Goal: Task Accomplishment & Management: Manage account settings

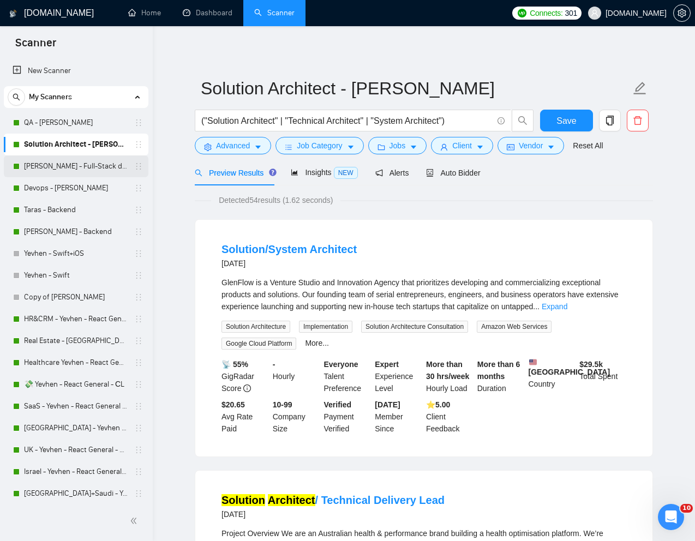
click at [52, 173] on link "[PERSON_NAME] - Full-Stack dev" at bounding box center [76, 166] width 104 height 22
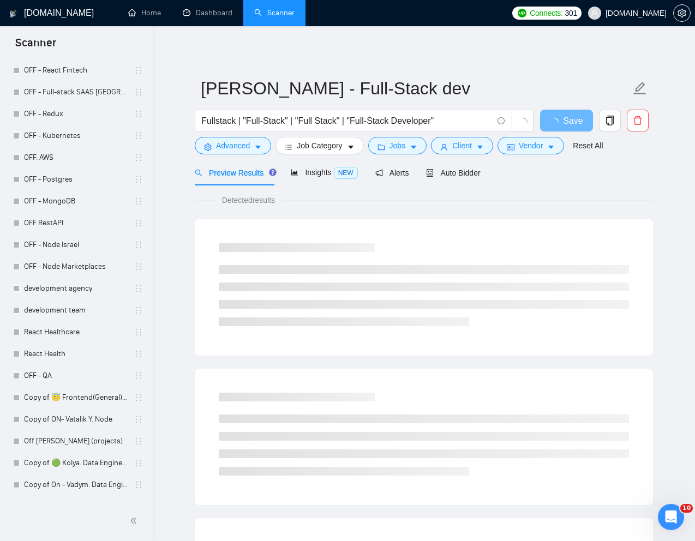
scroll to position [1923, 0]
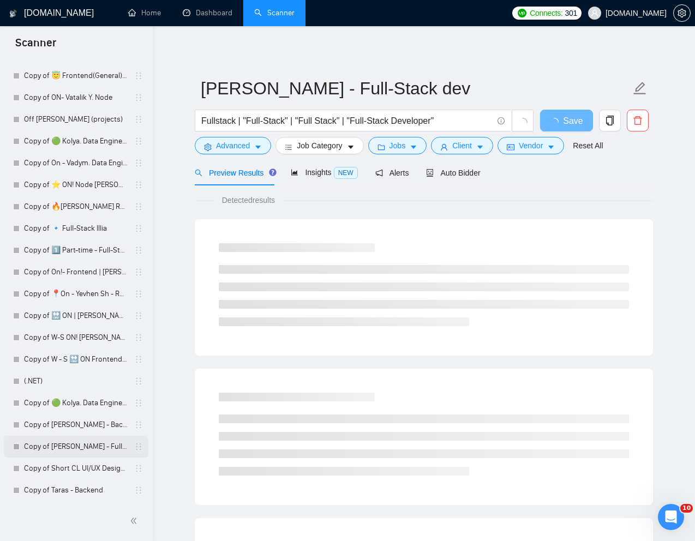
click at [57, 447] on link "Copy of [PERSON_NAME] - Full-Stack dev" at bounding box center [76, 447] width 104 height 22
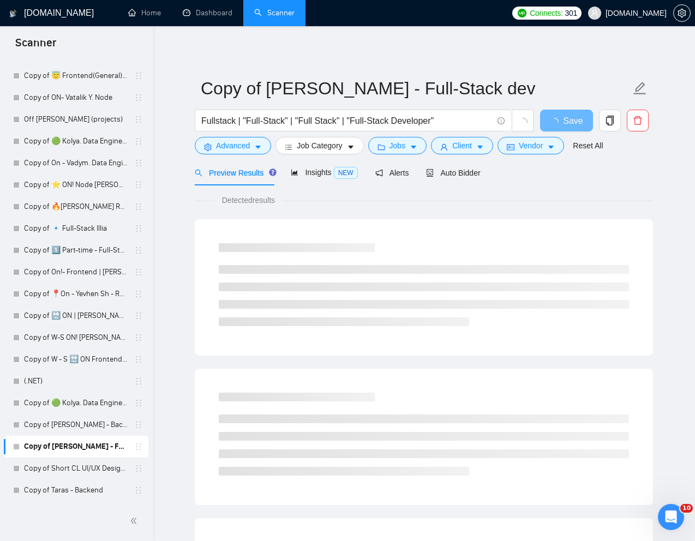
click at [654, 198] on main "Copy of Kostya Zgara - Full-Stack dev Fullstack | "Full-Stack" | "Full Stack" |…" at bounding box center [423, 499] width 507 height 910
click at [588, 153] on div "Reset All" at bounding box center [587, 145] width 34 height 17
click at [592, 147] on link "Reset All" at bounding box center [588, 146] width 30 height 12
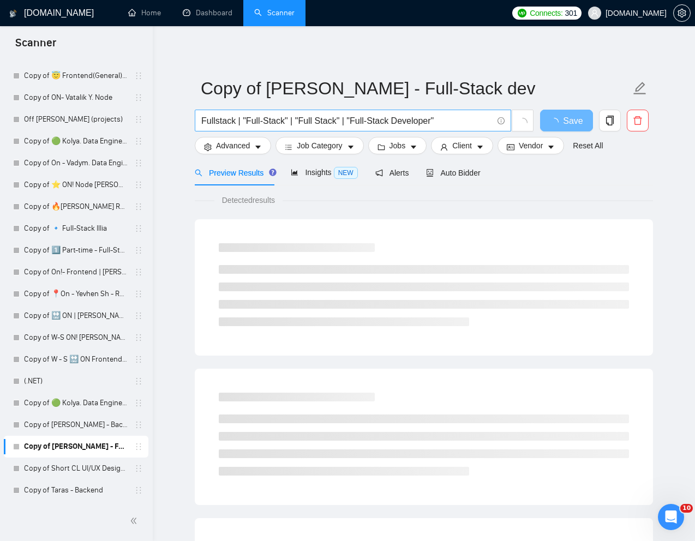
click at [442, 124] on input "Fullstack | "Full-Stack" | "Full Stack" | "Full-Stack Developer"" at bounding box center [346, 121] width 291 height 14
paste input "Tech lead / full-stack developer for long-term virtual power plant project"
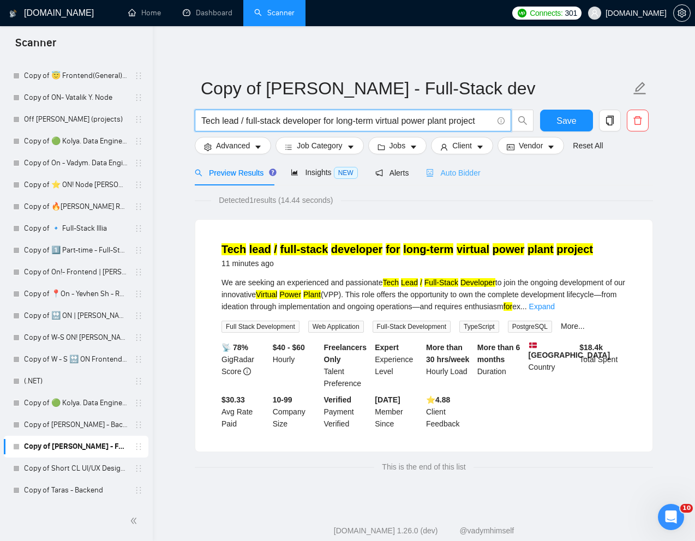
type input "Tech lead / full-stack developer for long-term virtual power plant project"
click at [473, 176] on span "Auto Bidder" at bounding box center [453, 172] width 54 height 9
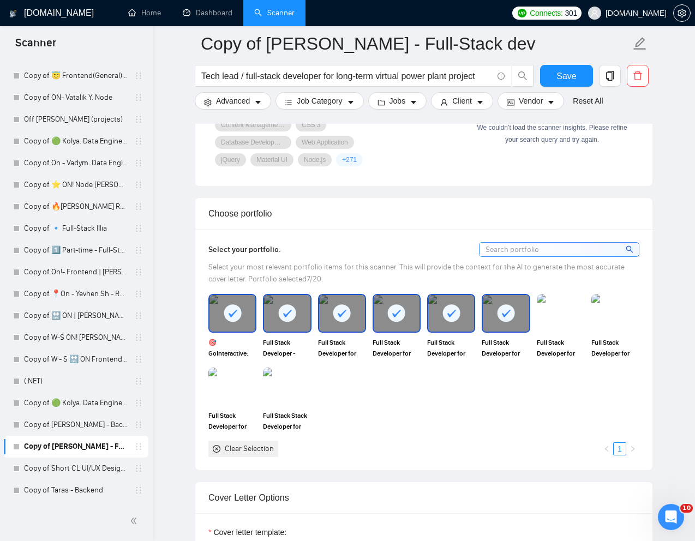
scroll to position [871, 0]
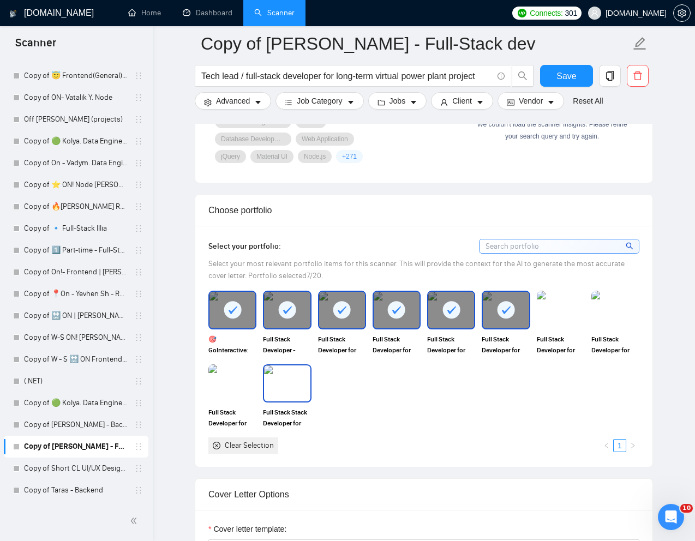
click at [287, 389] on img at bounding box center [287, 383] width 46 height 36
click at [272, 388] on div at bounding box center [287, 383] width 46 height 36
click at [242, 387] on img at bounding box center [232, 383] width 46 height 36
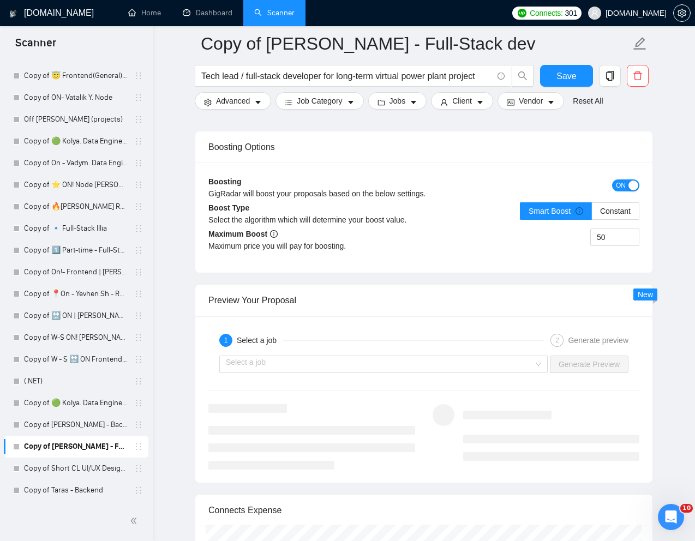
scroll to position [2060, 0]
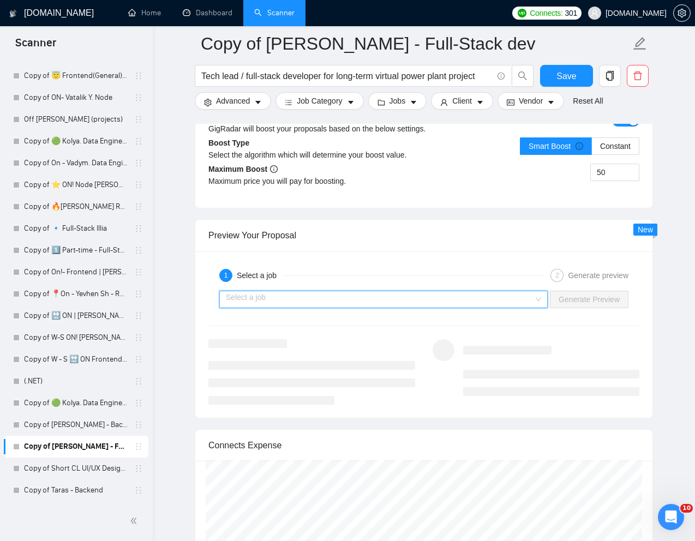
click at [477, 304] on input "search" at bounding box center [380, 299] width 308 height 16
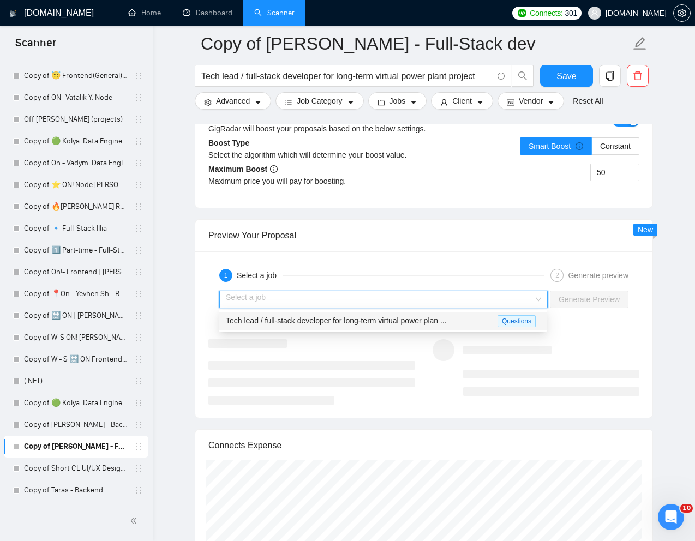
click at [393, 323] on span "Tech lead / full-stack developer for long-term virtual power plan ..." at bounding box center [336, 320] width 221 height 9
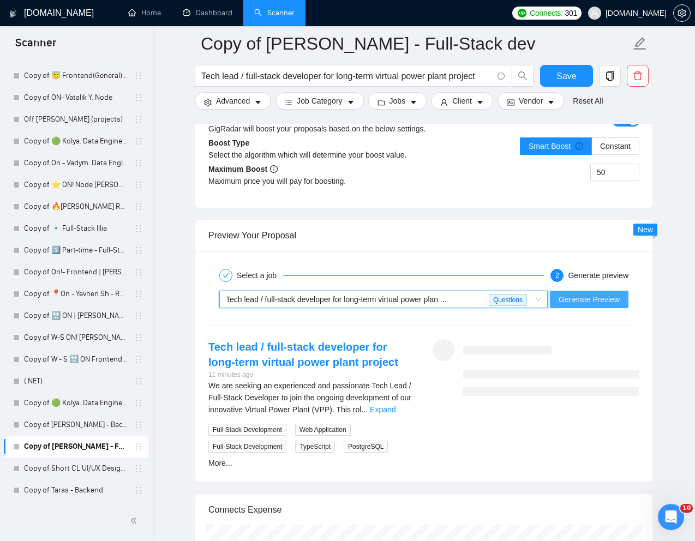
click at [579, 298] on span "Generate Preview" at bounding box center [588, 299] width 61 height 12
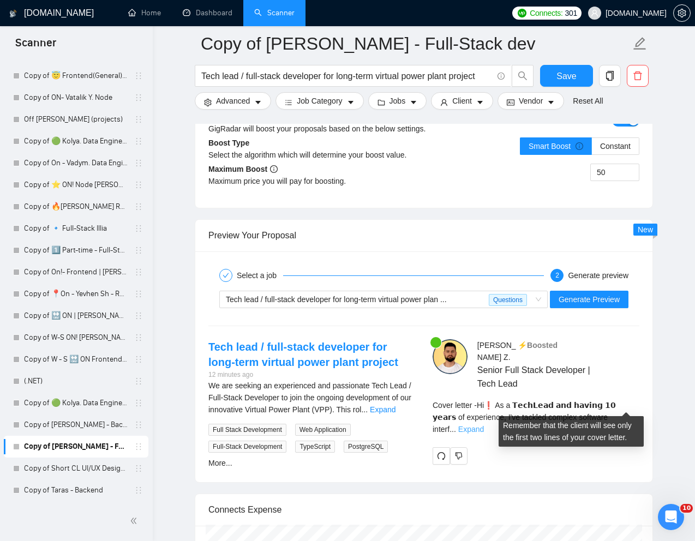
click at [484, 425] on link "Expand" at bounding box center [471, 429] width 26 height 9
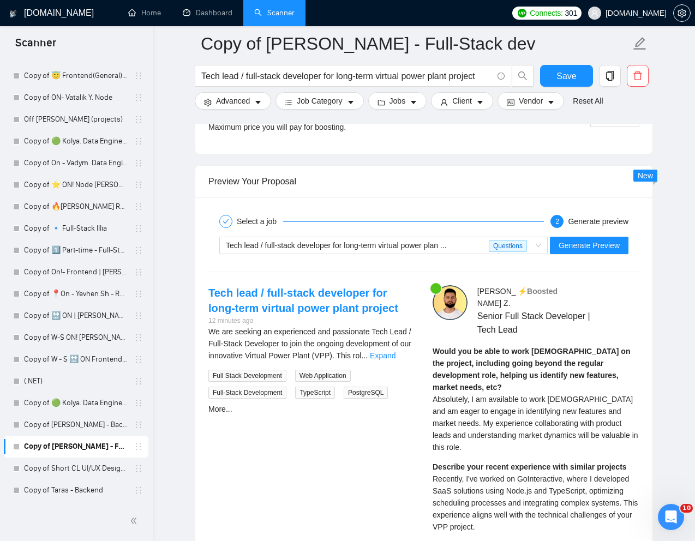
scroll to position [2115, 0]
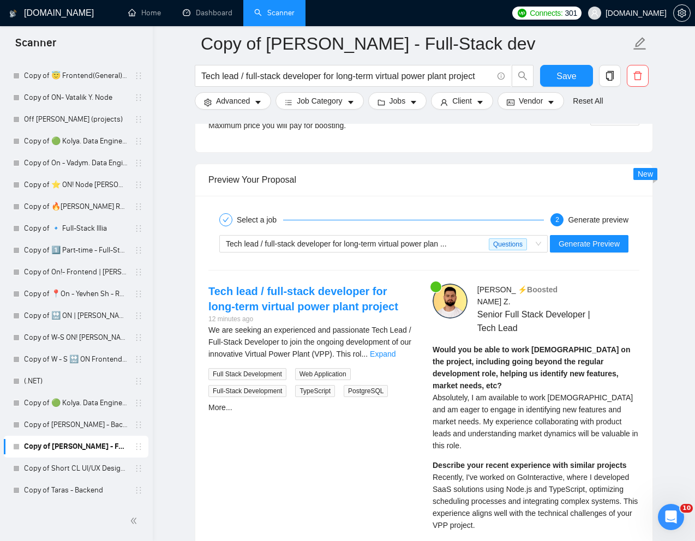
click at [465, 395] on span "Absolutely, I am available to work full-time and am eager to engage in identify…" at bounding box center [535, 421] width 206 height 57
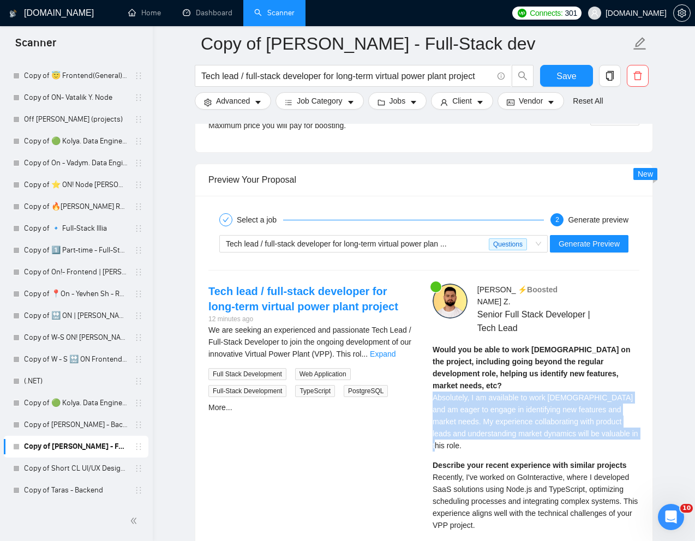
drag, startPoint x: 433, startPoint y: 373, endPoint x: 461, endPoint y: 424, distance: 57.6
click at [461, 424] on div "Would you be able to work full-time on the project, including going beyond the …" at bounding box center [535, 398] width 207 height 108
copy span "Absolutely, I am available to work full-time and am eager to engage in identify…"
click at [505, 393] on span "Absolutely, I am available to work full-time and am eager to engage in identify…" at bounding box center [535, 421] width 206 height 57
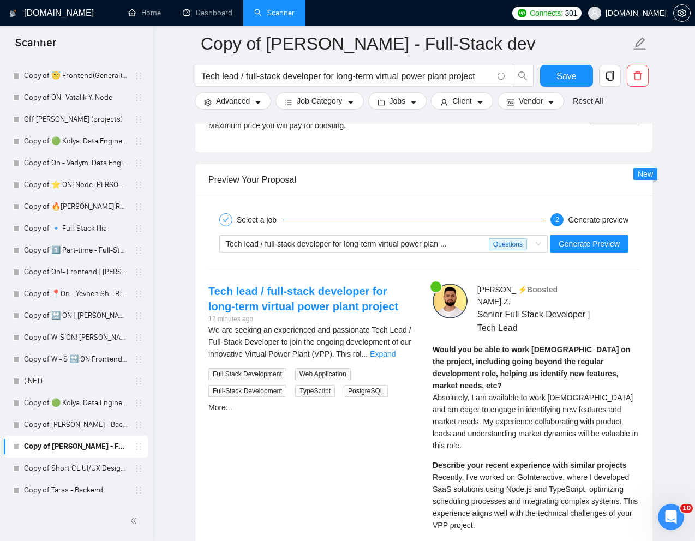
click at [456, 393] on span "Absolutely, I am available to work full-time and am eager to engage in identify…" at bounding box center [535, 421] width 206 height 57
copy span "Absolutely"
click at [509, 393] on span "Absolutely, I am available to work full-time and am eager to engage in identify…" at bounding box center [535, 421] width 206 height 57
click at [516, 393] on span "Absolutely, I am available to work full-time and am eager to engage in identify…" at bounding box center [535, 421] width 206 height 57
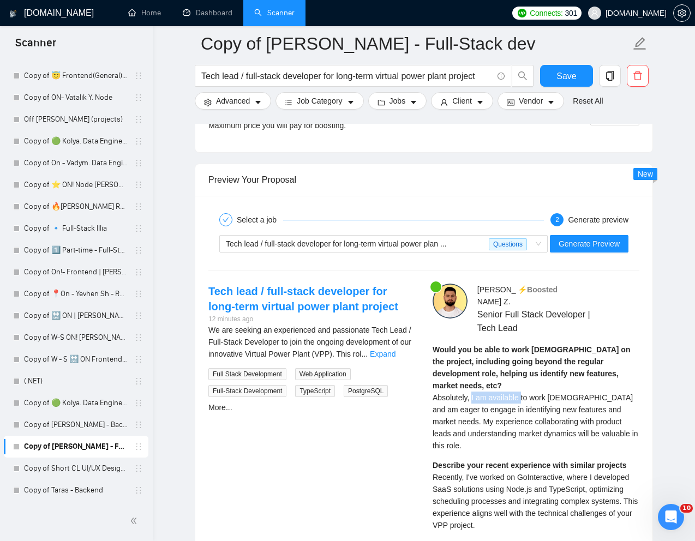
drag, startPoint x: 522, startPoint y: 374, endPoint x: 472, endPoint y: 375, distance: 49.6
click at [472, 393] on span "Absolutely, I am available to work full-time and am eager to engage in identify…" at bounding box center [535, 421] width 206 height 57
copy span "I am available"
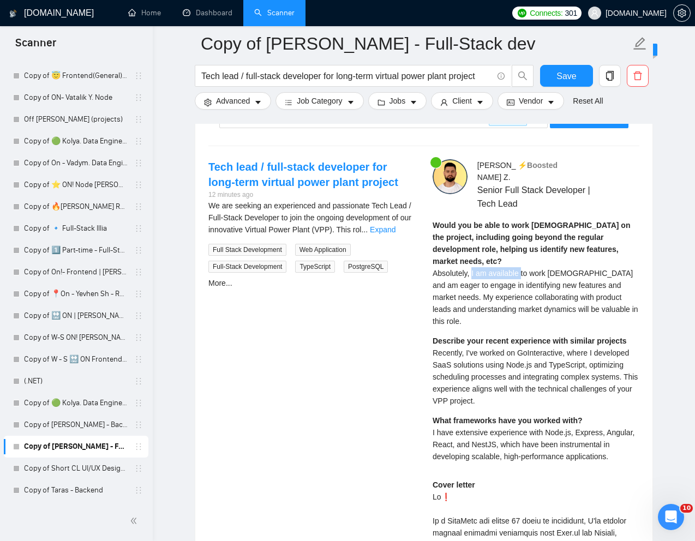
scroll to position [2054, 0]
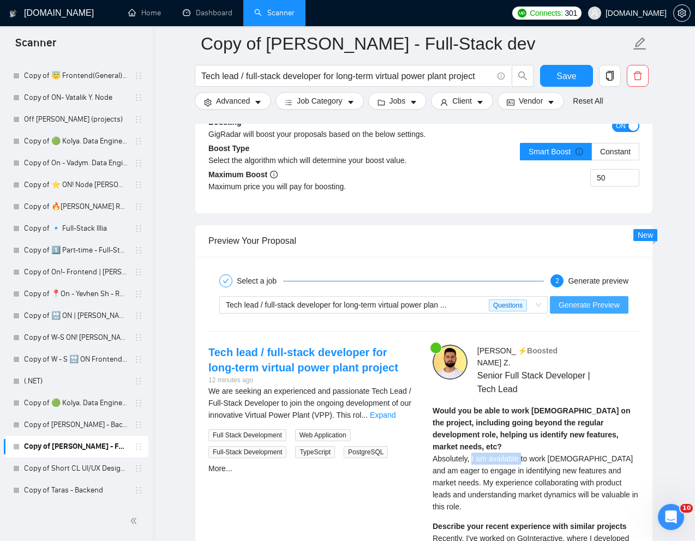
click at [585, 303] on span "Generate Preview" at bounding box center [588, 305] width 61 height 12
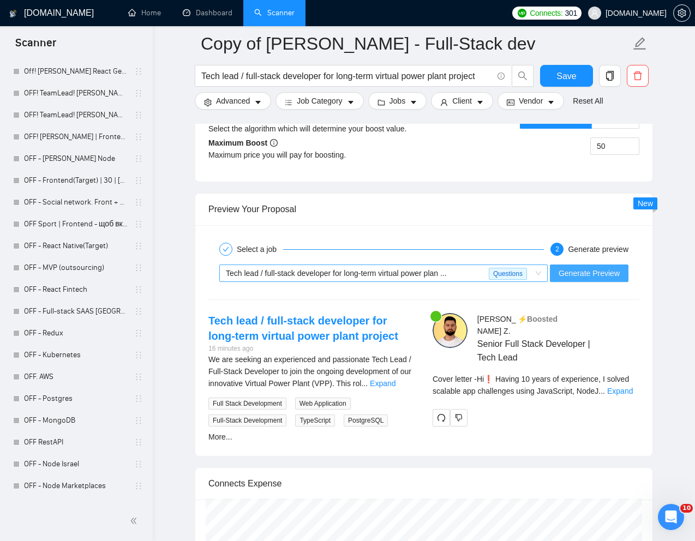
scroll to position [2143, 0]
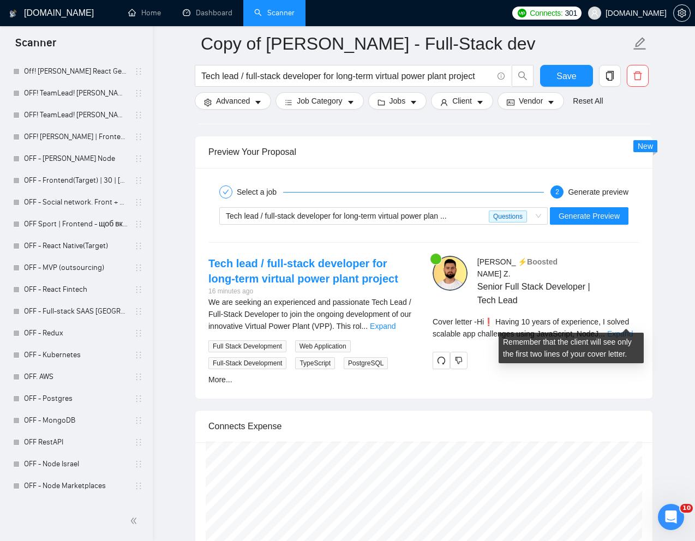
click at [620, 329] on link "Expand" at bounding box center [620, 333] width 26 height 9
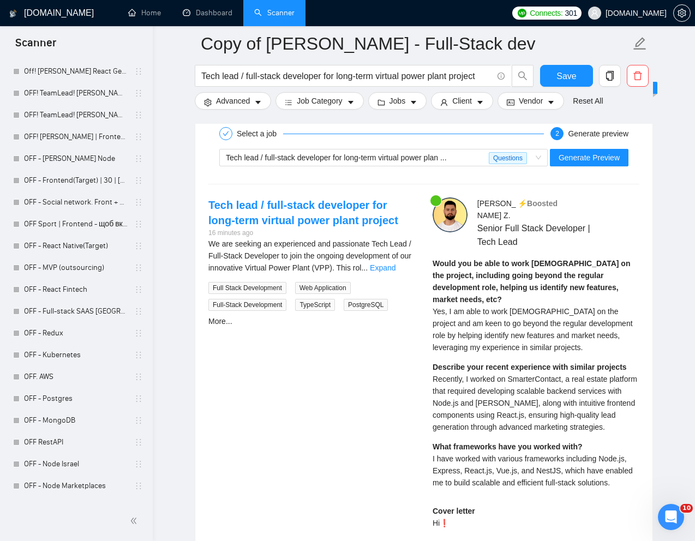
scroll to position [2202, 0]
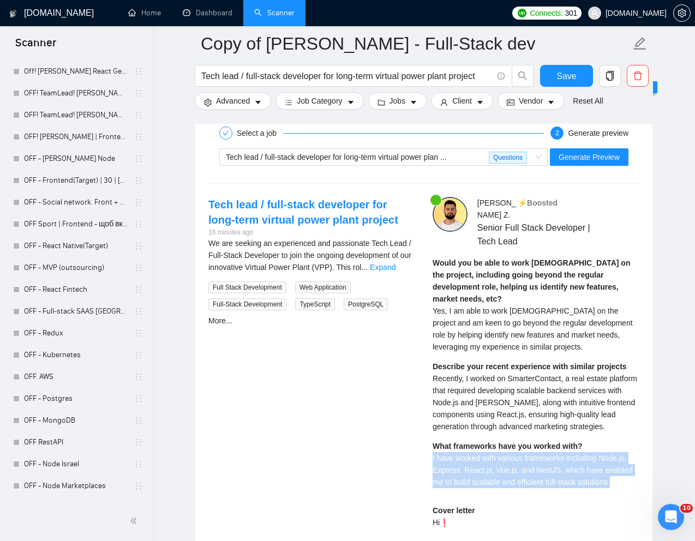
drag, startPoint x: 431, startPoint y: 435, endPoint x: 629, endPoint y: 458, distance: 199.3
click at [629, 458] on div "Kostya Z . ⚡️Boosted Senior Full Stack Developer | Tech Lead Would you be able …" at bounding box center [536, 539] width 224 height 685
copy span "I have worked with various frameworks including Node.js, Express, React.js, Vue…"
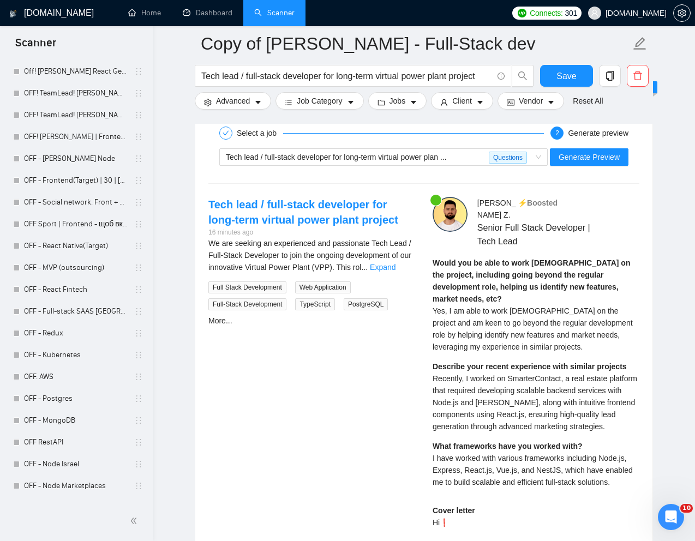
click at [496, 381] on span "Recently, I worked on SmarterContact, a real estate platform that required deve…" at bounding box center [534, 402] width 204 height 57
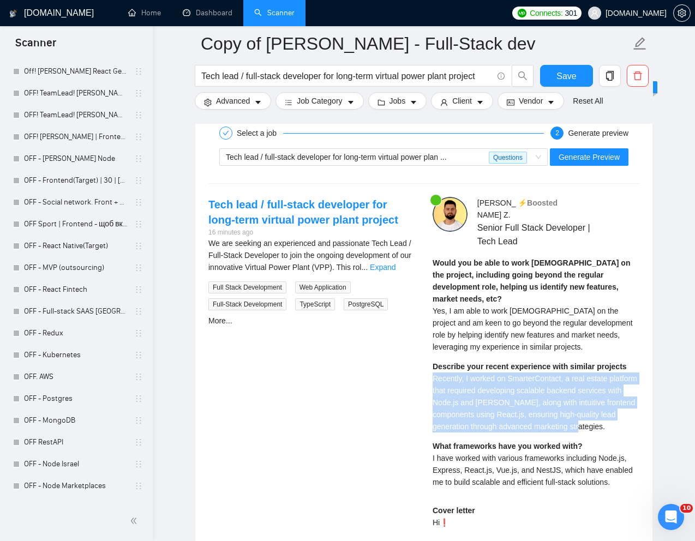
drag, startPoint x: 431, startPoint y: 353, endPoint x: 636, endPoint y: 405, distance: 211.9
click at [636, 405] on div "Kostya Z . ⚡️Boosted Senior Full Stack Developer | Tech Lead Would you be able …" at bounding box center [536, 539] width 224 height 685
copy span "Recently, I worked on SmarterContact, a real estate platform that required deve…"
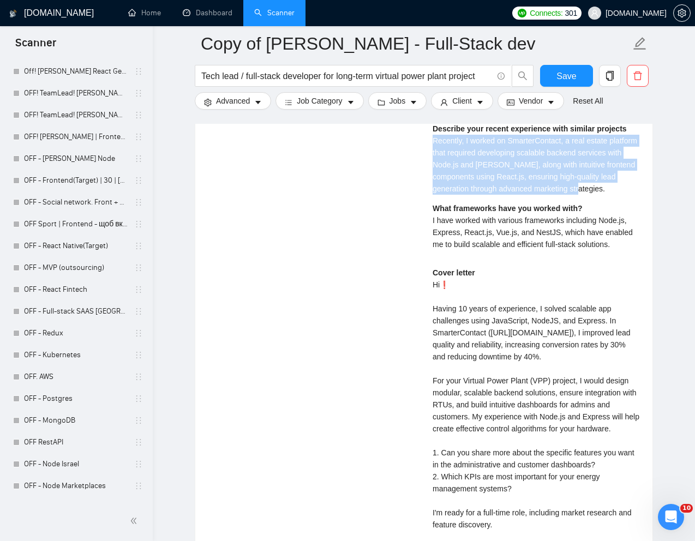
scroll to position [2454, 0]
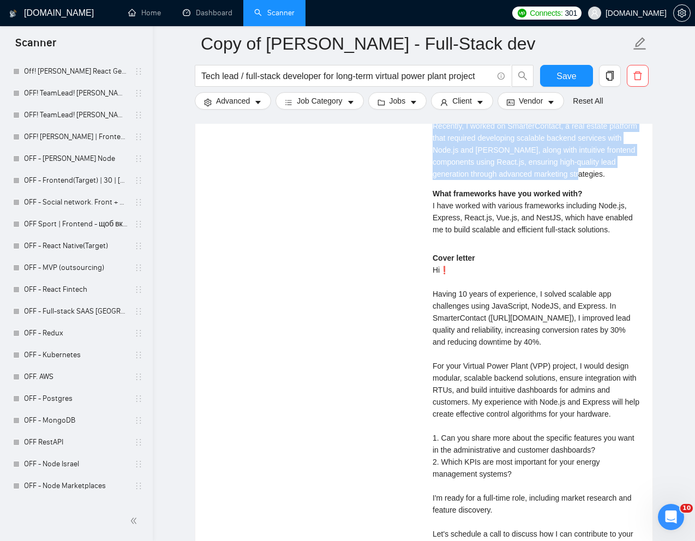
click at [475, 286] on div "Cover letter Hi❗ Having 10 years of experience, I solved scalable app challenge…" at bounding box center [535, 426] width 207 height 348
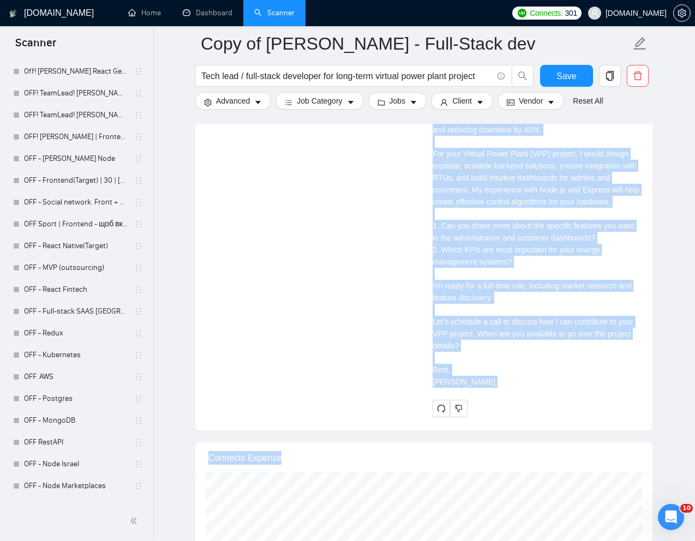
scroll to position [2747, 0]
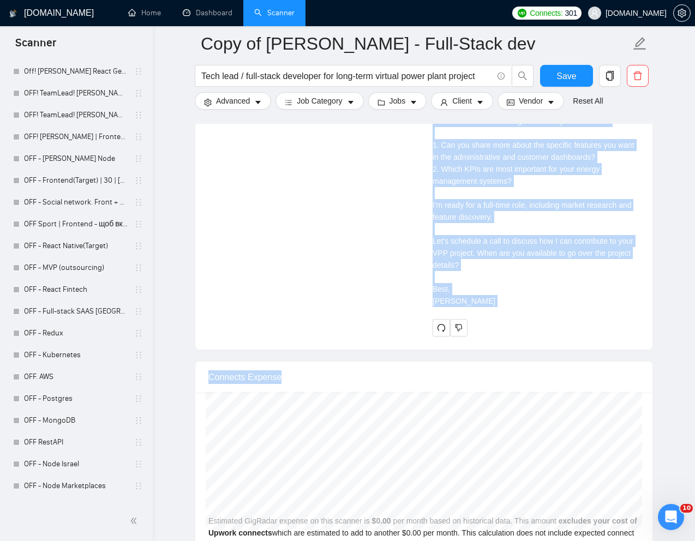
drag, startPoint x: 432, startPoint y: 246, endPoint x: 493, endPoint y: 299, distance: 80.8
click at [493, 299] on div "Cover letter Hi❗ Having 10 years of experience, I solved scalable app challenge…" at bounding box center [535, 133] width 207 height 348
copy div "Hi❗ Having 10 years of experience, I solved scalable app challenges using JavaS…"
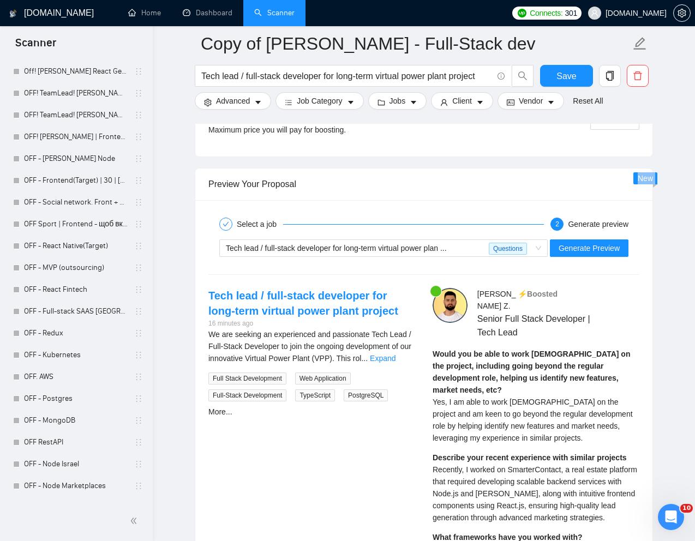
scroll to position [1918, 0]
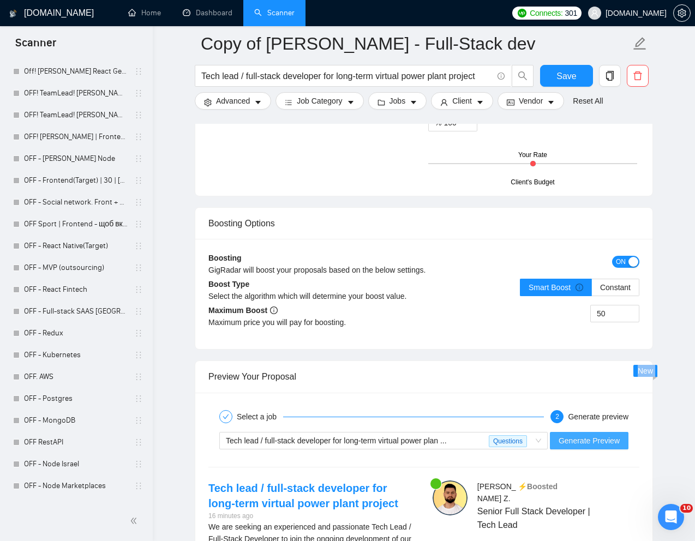
click at [574, 441] on span "Generate Preview" at bounding box center [588, 441] width 61 height 12
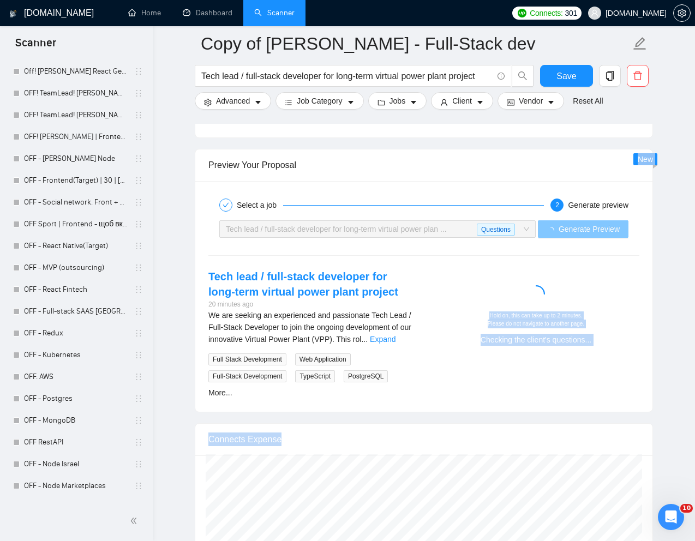
scroll to position [2131, 0]
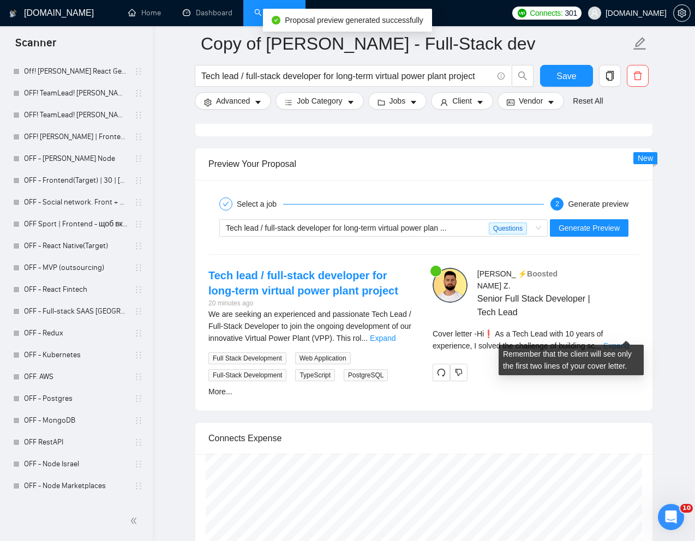
click at [625, 341] on link "Expand" at bounding box center [616, 345] width 26 height 9
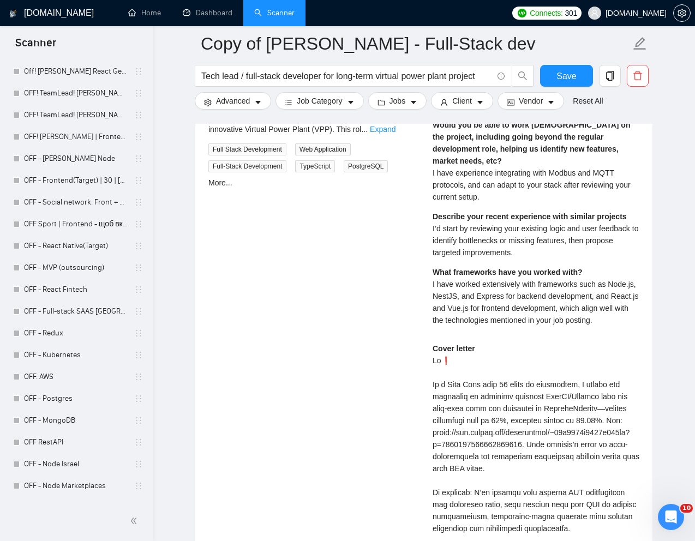
scroll to position [2340, 0]
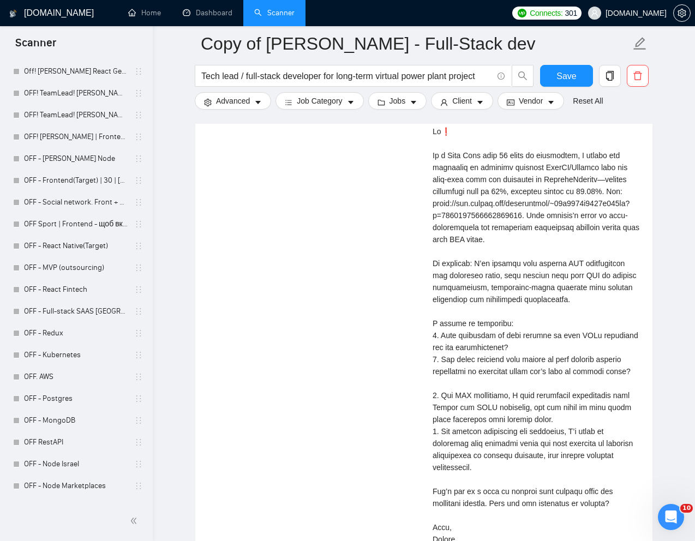
scroll to position [2560, 0]
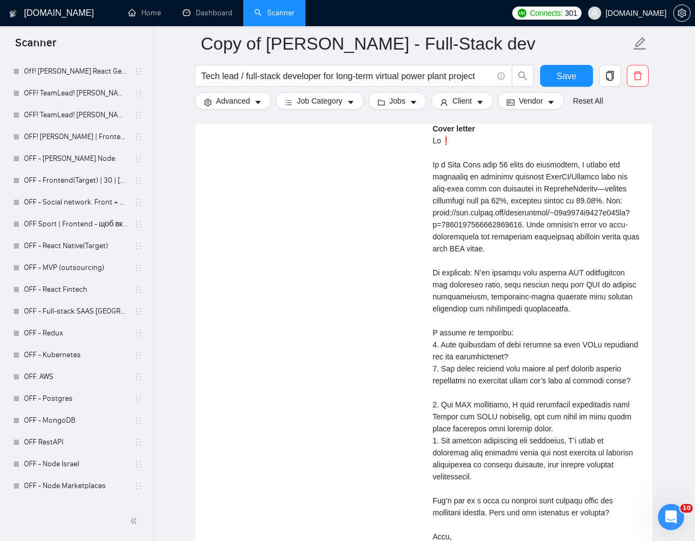
click at [466, 173] on div "Cover letter" at bounding box center [535, 339] width 207 height 432
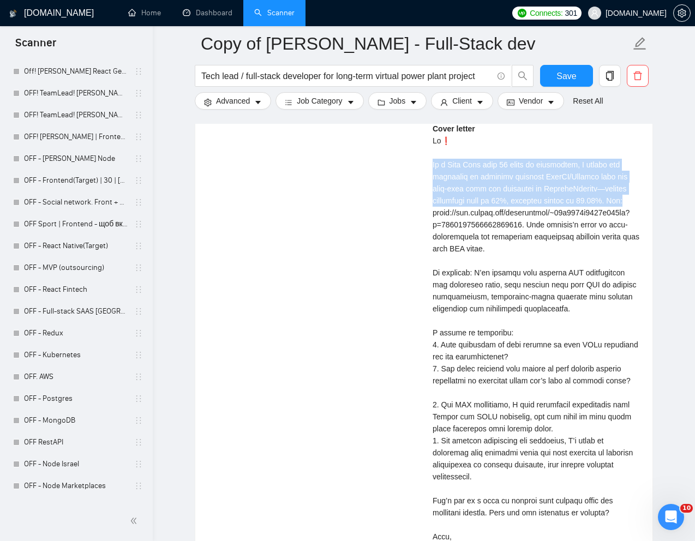
drag, startPoint x: 432, startPoint y: 157, endPoint x: 452, endPoint y: 201, distance: 48.3
click at [452, 201] on div "Cover letter" at bounding box center [535, 339] width 207 height 432
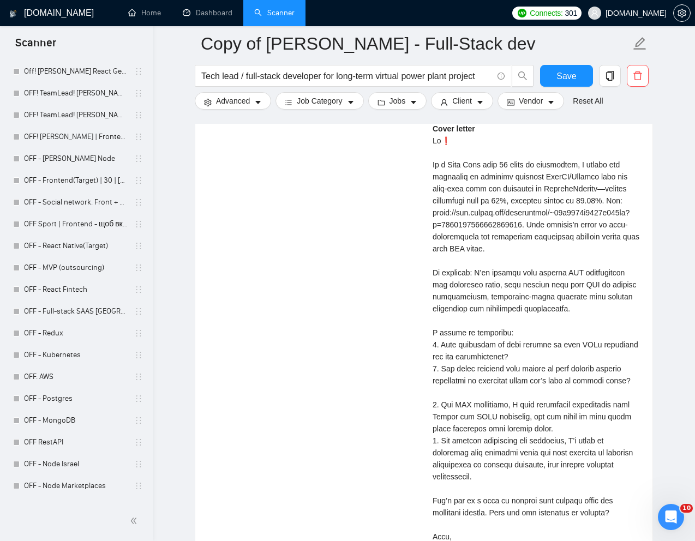
click at [509, 249] on div "Cover letter" at bounding box center [535, 339] width 207 height 432
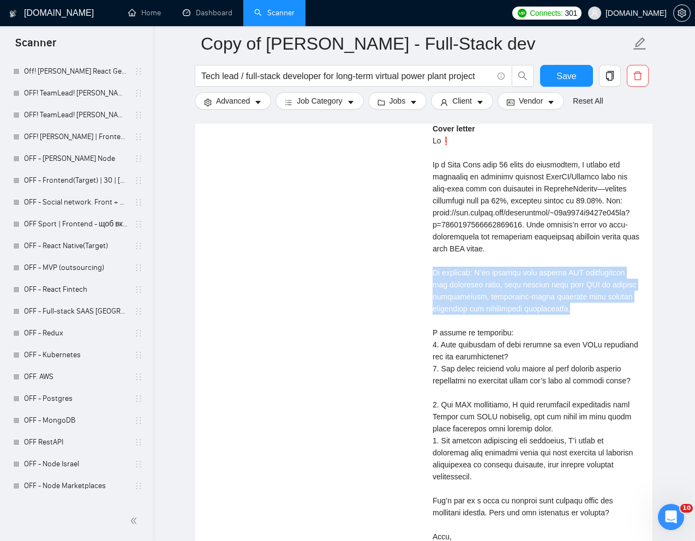
drag, startPoint x: 432, startPoint y: 275, endPoint x: 595, endPoint y: 304, distance: 166.1
click at [595, 304] on div "Cover letter" at bounding box center [535, 339] width 207 height 432
copy div "My approach: I’ll analyze your current RTU integrations and reporting flows, th…"
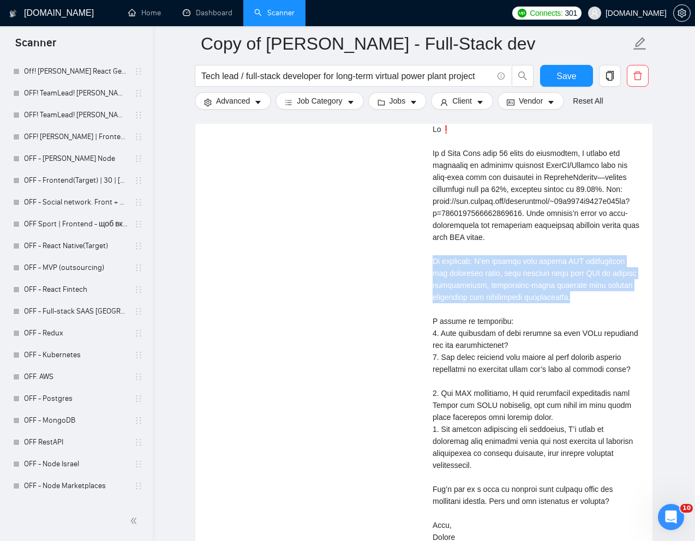
scroll to position [2573, 0]
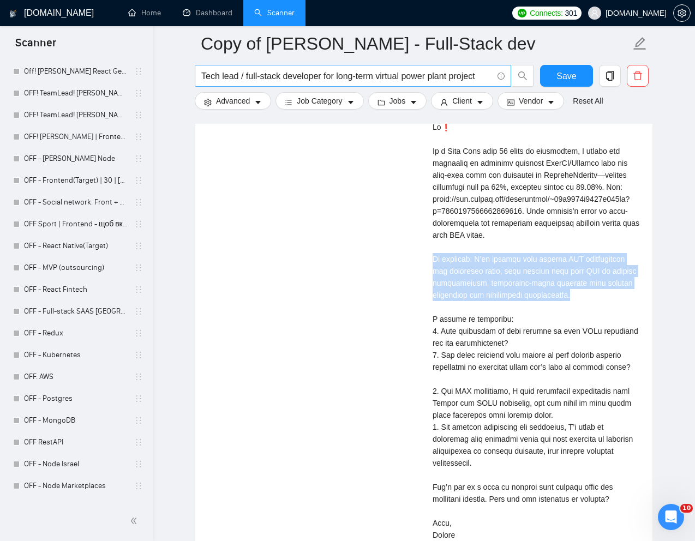
click at [353, 79] on input "Tech lead / full-stack developer for long-term virtual power plant project" at bounding box center [346, 76] width 291 height 14
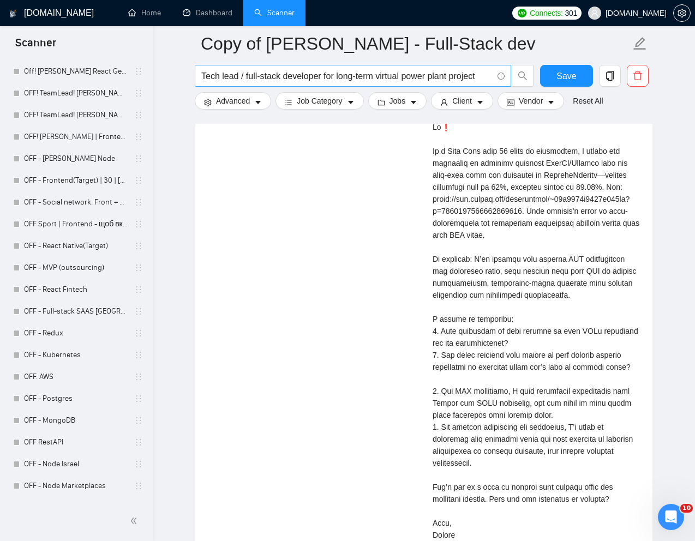
click at [353, 79] on input "Tech lead / full-stack developer for long-term virtual power plant project" at bounding box center [346, 76] width 291 height 14
paste input "Full Stack Software/Database Engineer for Business Management System"
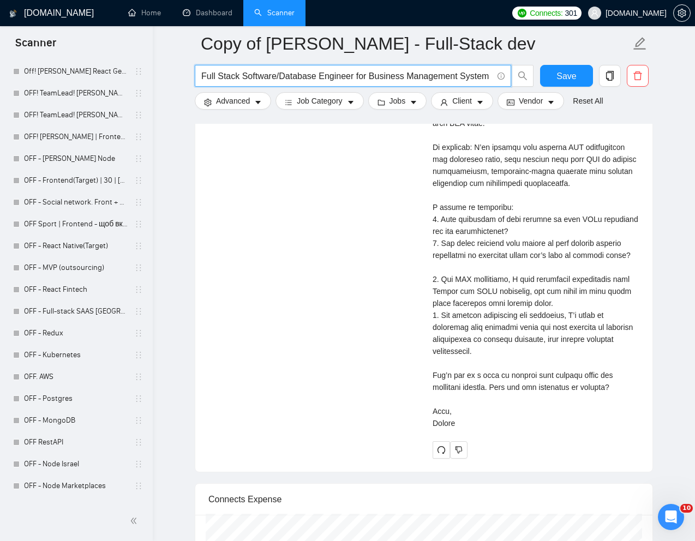
type input "Full Stack Software/Database Engineer for Business Management System"
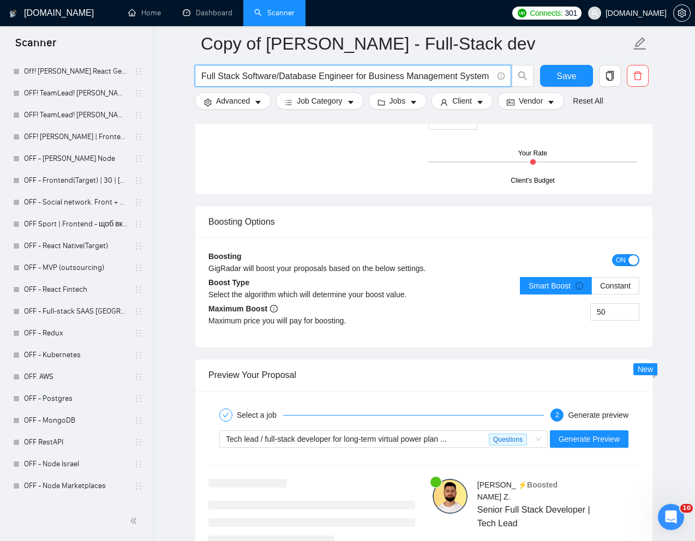
scroll to position [2069, 0]
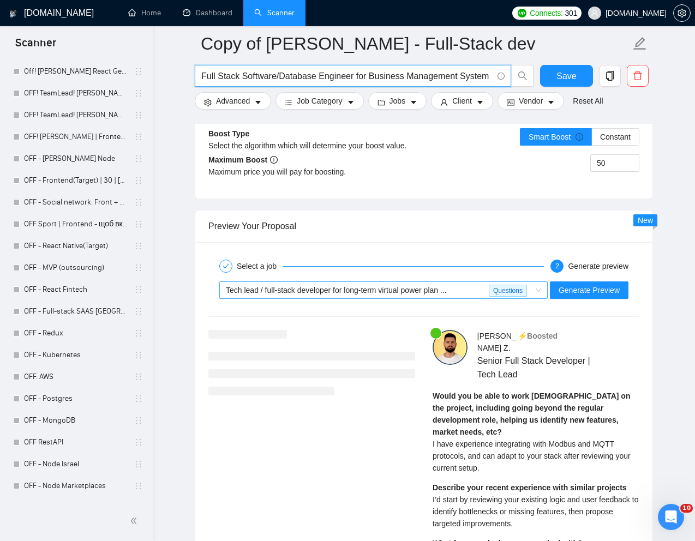
click at [349, 287] on span "Tech lead / full-stack developer for long-term virtual power plan ..." at bounding box center [336, 290] width 221 height 9
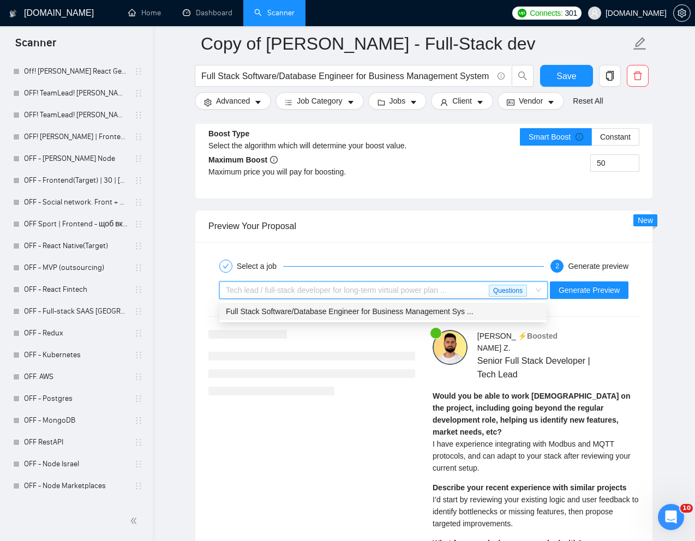
click at [328, 313] on span "Full Stack Software/Database Engineer for Business Management Sys ..." at bounding box center [350, 311] width 248 height 9
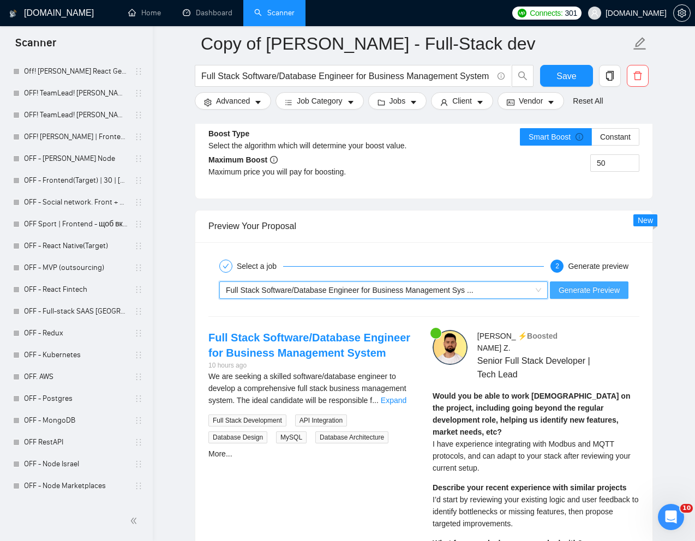
click at [574, 296] on button "Generate Preview" at bounding box center [589, 289] width 79 height 17
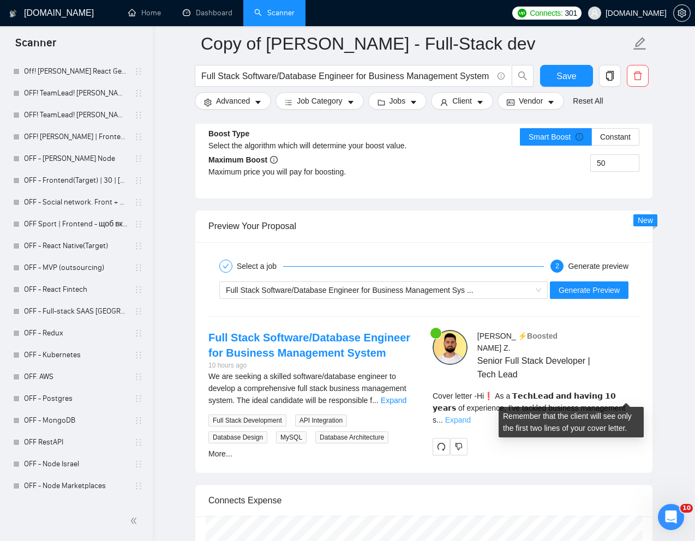
click at [471, 416] on link "Expand" at bounding box center [458, 420] width 26 height 9
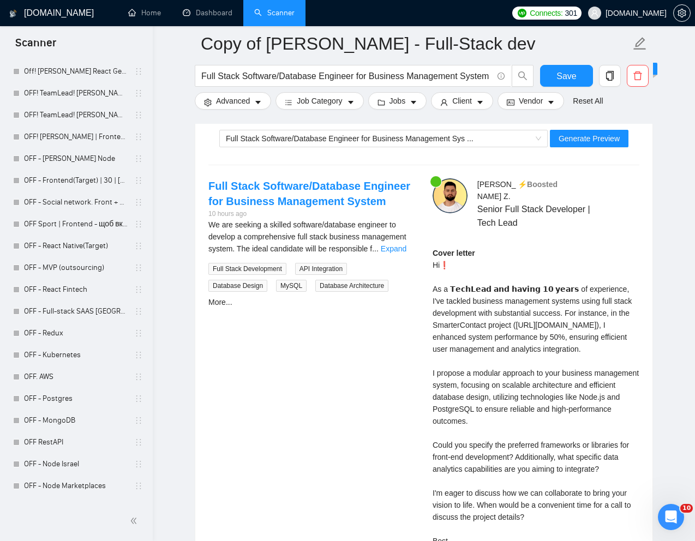
scroll to position [2223, 0]
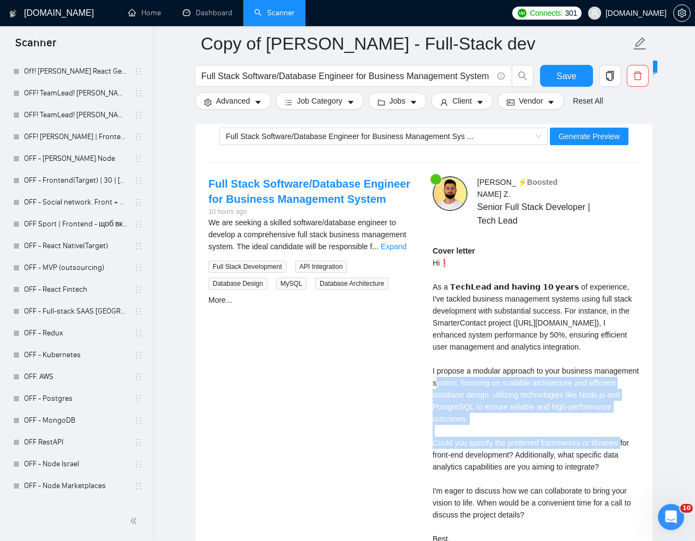
drag, startPoint x: 430, startPoint y: 381, endPoint x: 531, endPoint y: 427, distance: 110.3
click at [531, 427] on div "Kostya Z . ⚡️Boosted Senior Full Stack Developer | Tech Lead Cover letter" at bounding box center [536, 381] width 224 height 410
copy div "oach to your business management system, focusing on scalable architecture and …"
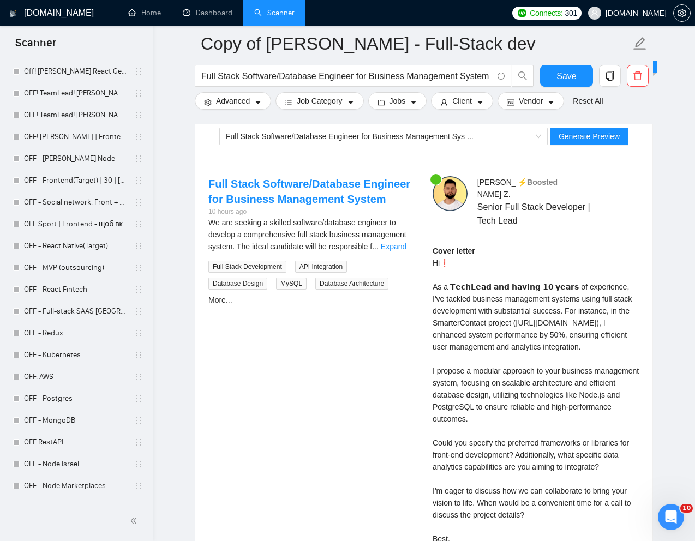
click at [472, 282] on div "Cover letter" at bounding box center [535, 401] width 207 height 312
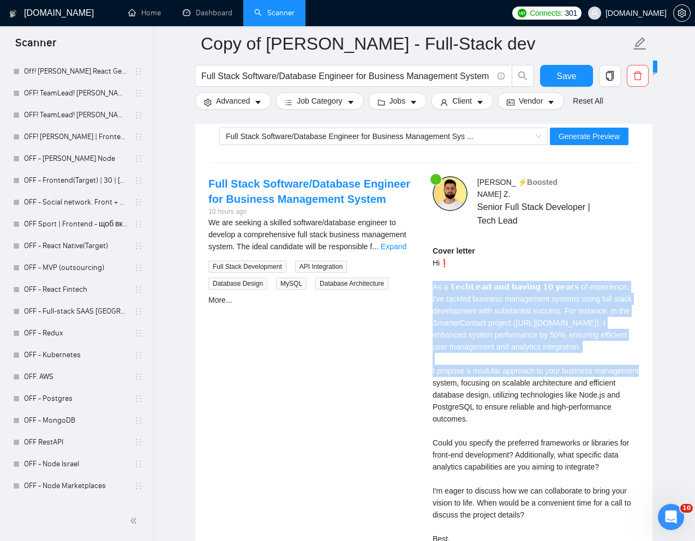
drag, startPoint x: 434, startPoint y: 274, endPoint x: 538, endPoint y: 355, distance: 131.7
click at [538, 355] on div "Cover letter" at bounding box center [535, 401] width 207 height 312
copy div "As a 𝗧𝗲𝗰𝗵𝗟𝗲𝗮𝗱 𝗮𝗻𝗱 𝗵𝗮𝘃𝗶𝗻𝗴 𝟭𝟬 𝘆𝗲𝗮𝗿𝘀 of experience, I've tackled business manageme…"
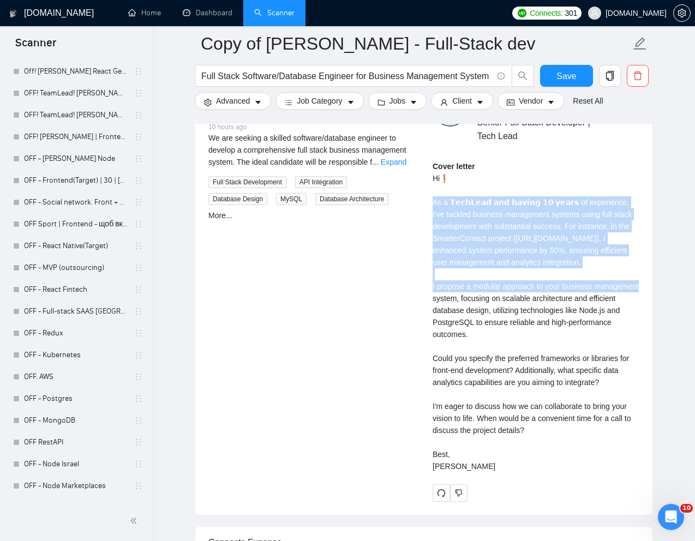
scroll to position [2308, 0]
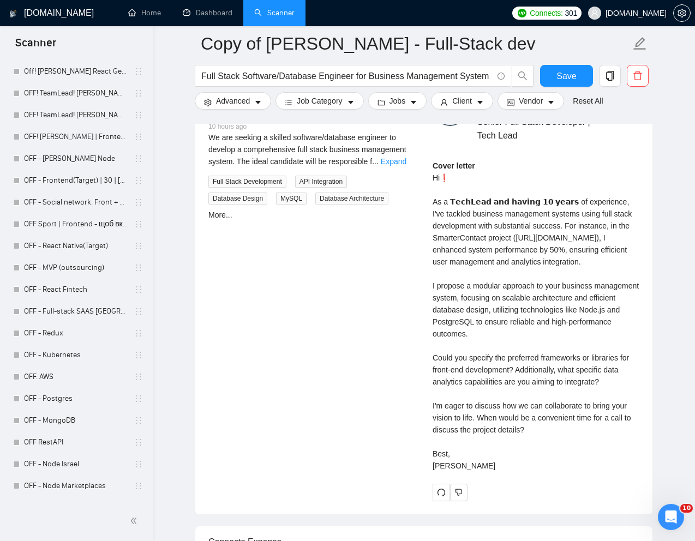
click at [578, 396] on div "Cover letter" at bounding box center [535, 316] width 207 height 312
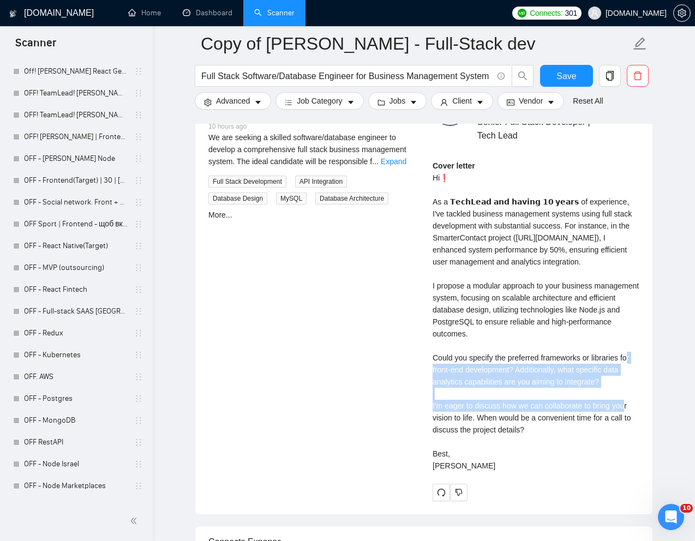
drag, startPoint x: 613, startPoint y: 396, endPoint x: 425, endPoint y: 374, distance: 189.4
click at [425, 374] on div "Kostya Z . ⚡️Boosted Senior Full Stack Developer | Tech Lead Cover letter" at bounding box center [536, 296] width 224 height 410
copy div "eferred frameworks or libraries for front-end development? Additionally, what s…"
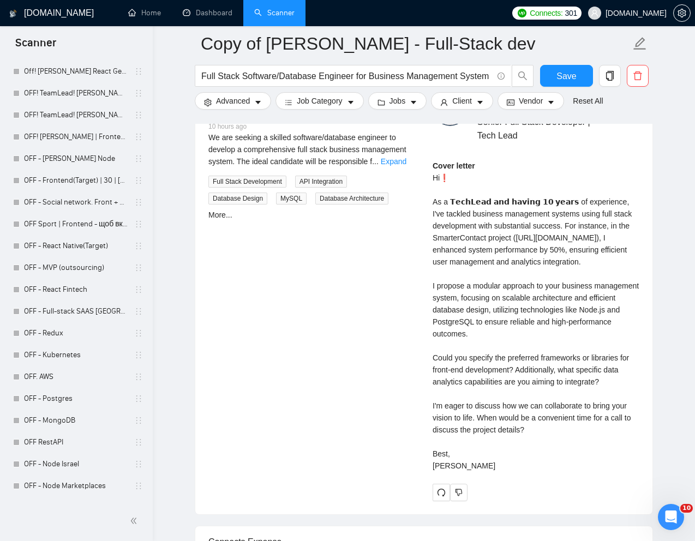
click at [553, 453] on div "Cover letter" at bounding box center [535, 316] width 207 height 312
drag, startPoint x: 479, startPoint y: 432, endPoint x: 545, endPoint y: 438, distance: 66.8
click at [545, 438] on div "Cover letter" at bounding box center [535, 316] width 207 height 312
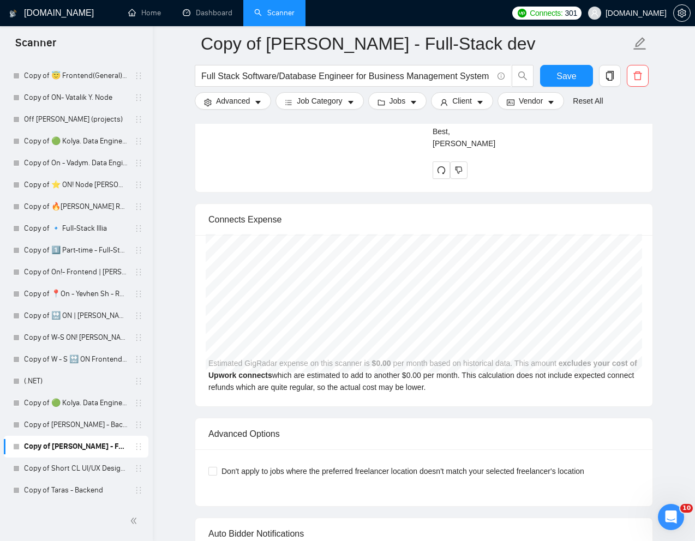
scroll to position [2986, 0]
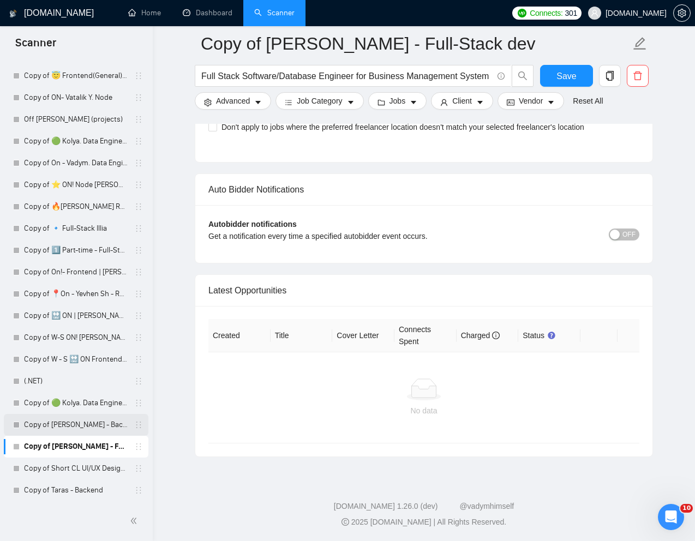
click at [67, 426] on link "Copy of [PERSON_NAME] - Backend" at bounding box center [76, 425] width 104 height 22
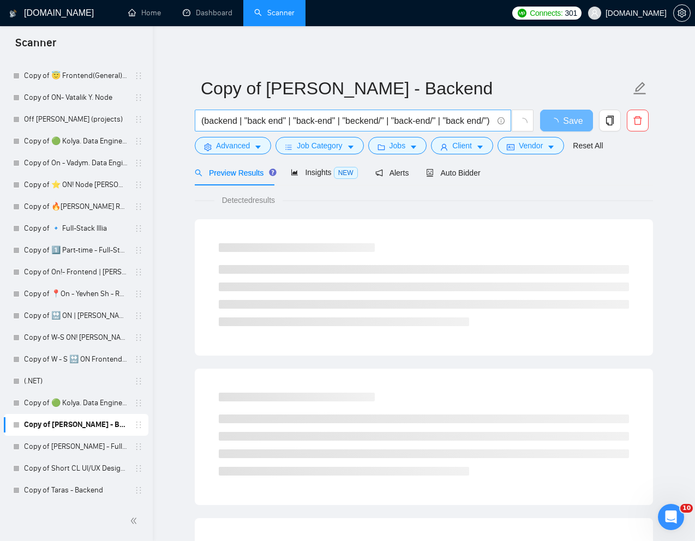
click at [412, 118] on input "(backend | "back end" | "back-end" | "beckend/" | "back-end/" | "back end/") (n…" at bounding box center [346, 121] width 291 height 14
paste input "Senior Backend Developer / Architect"
type input "Senior Backend Developer / Architect"
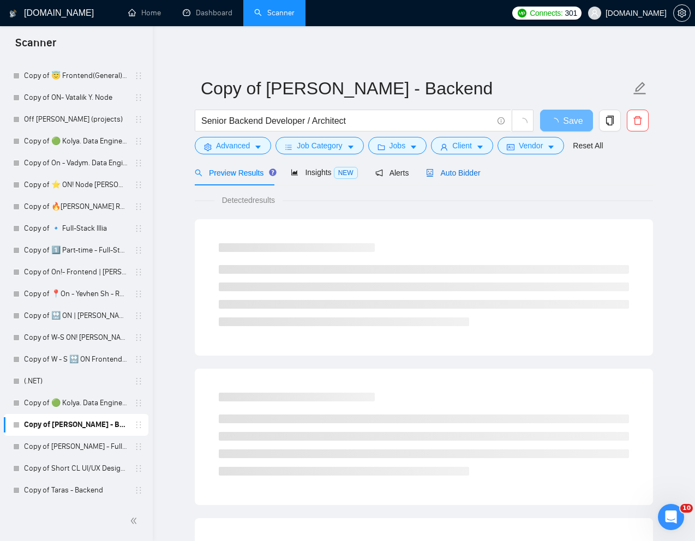
click at [448, 173] on span "Auto Bidder" at bounding box center [453, 172] width 54 height 9
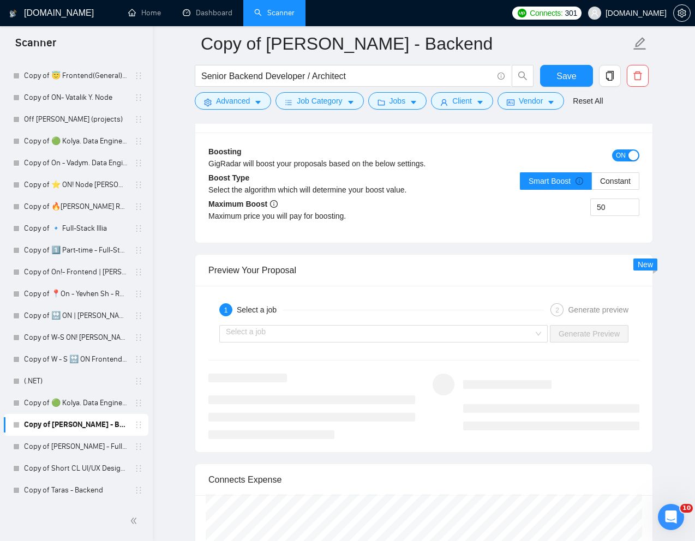
scroll to position [1983, 0]
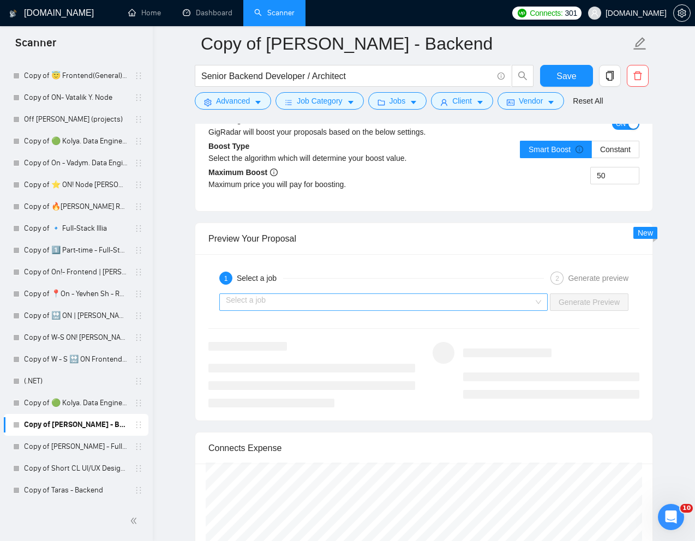
click at [404, 305] on input "search" at bounding box center [380, 302] width 308 height 16
click at [407, 286] on div "1 Select a job 2 Generate preview" at bounding box center [423, 278] width 431 height 22
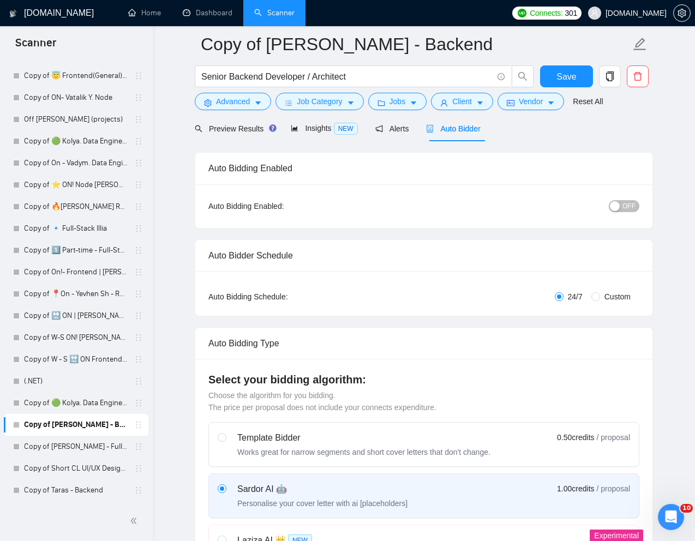
scroll to position [0, 0]
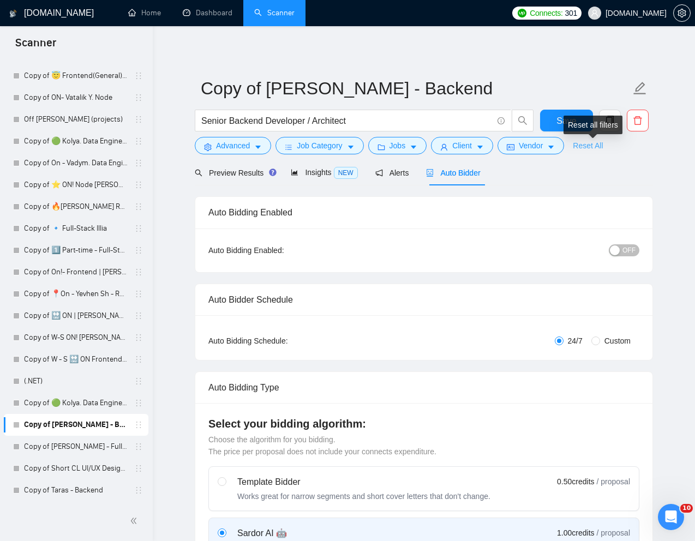
click at [595, 147] on link "Reset All" at bounding box center [588, 146] width 30 height 12
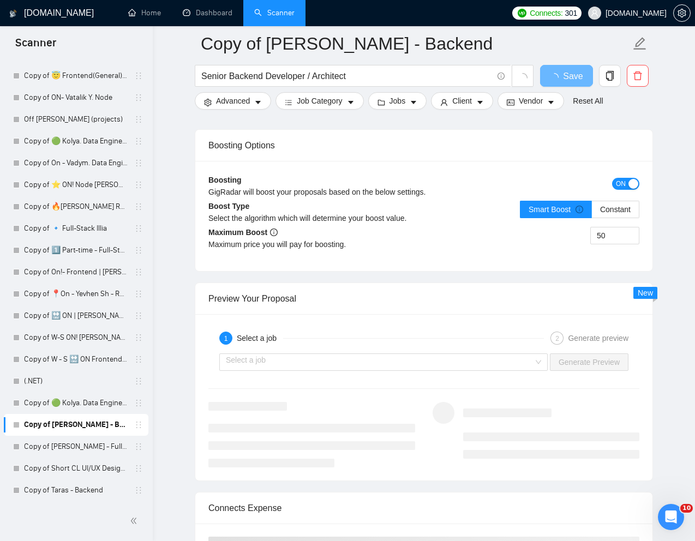
scroll to position [1948, 0]
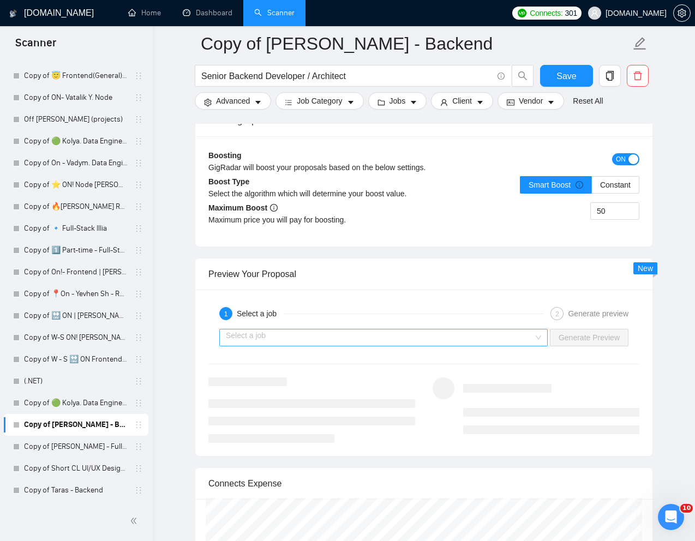
click at [462, 322] on div "1 Select a job 2 Generate preview" at bounding box center [423, 314] width 431 height 22
click at [448, 333] on input "search" at bounding box center [380, 337] width 308 height 16
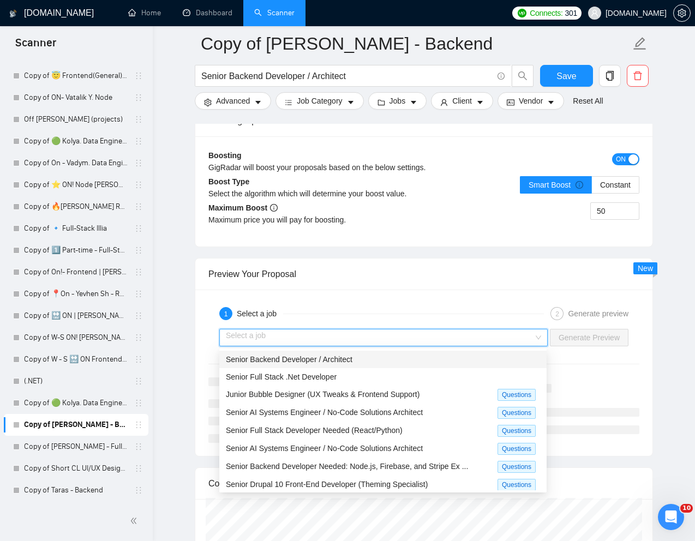
click at [370, 359] on div "Senior Backend Developer / Architect" at bounding box center [383, 359] width 314 height 12
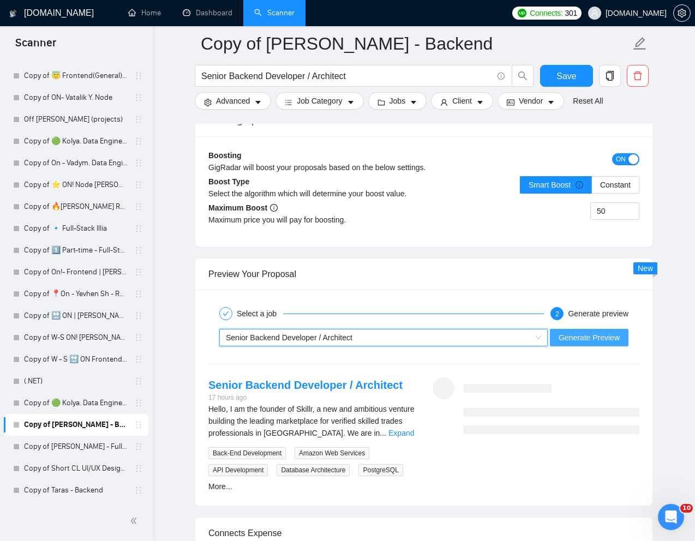
click at [585, 340] on span "Generate Preview" at bounding box center [588, 338] width 61 height 12
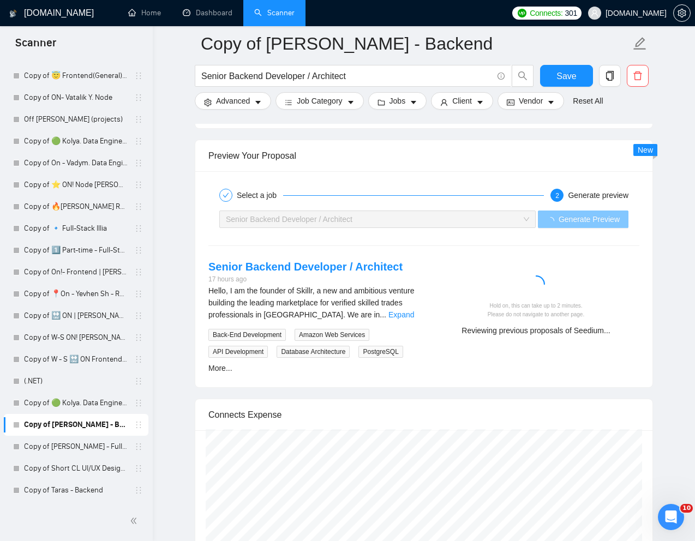
scroll to position [2067, 0]
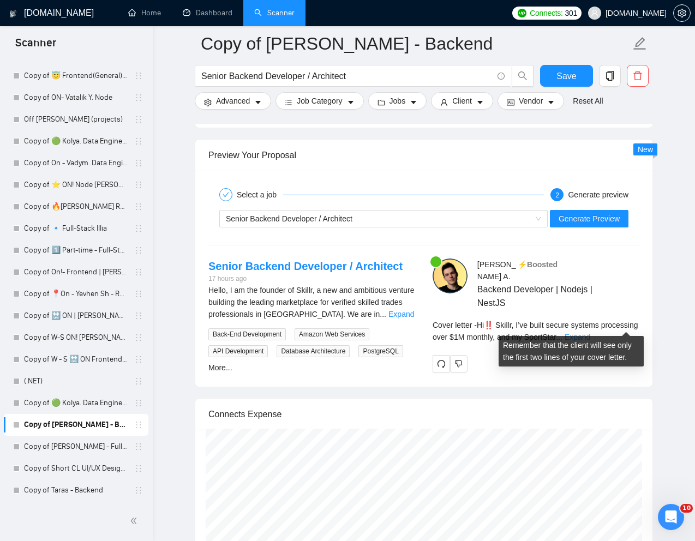
click at [590, 333] on link "Expand" at bounding box center [577, 337] width 26 height 9
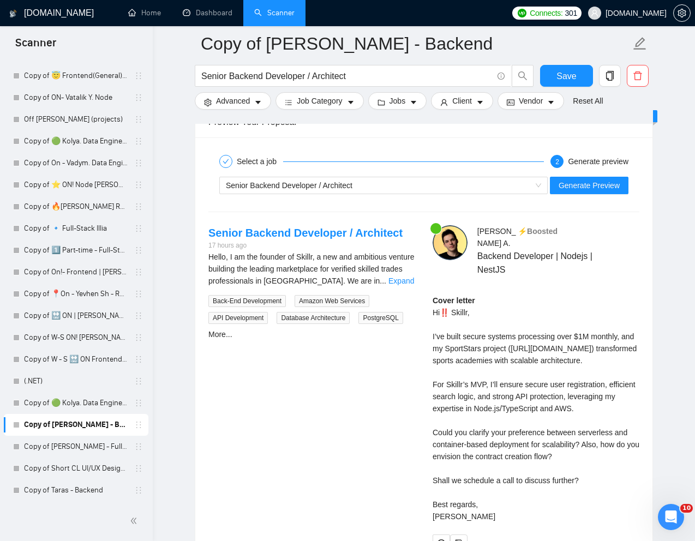
scroll to position [2106, 0]
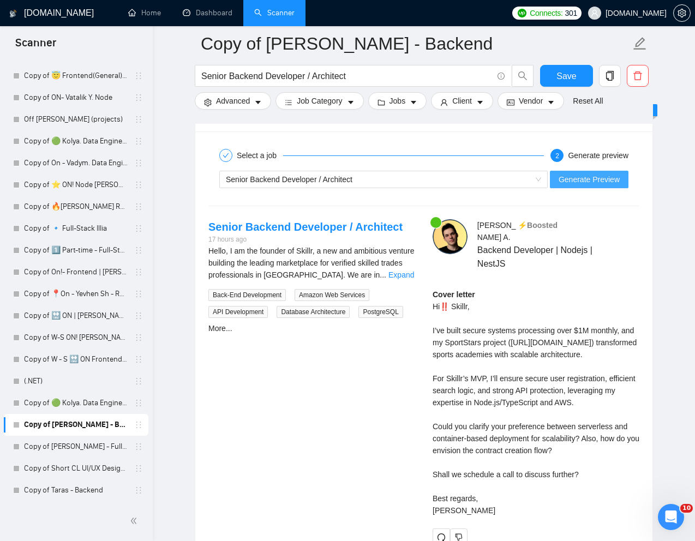
click at [569, 178] on span "Generate Preview" at bounding box center [588, 179] width 61 height 12
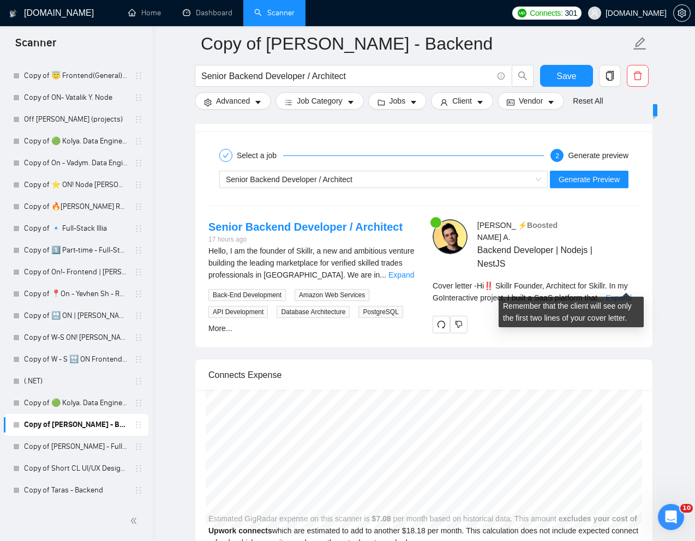
click at [625, 293] on link "Expand" at bounding box center [619, 297] width 26 height 9
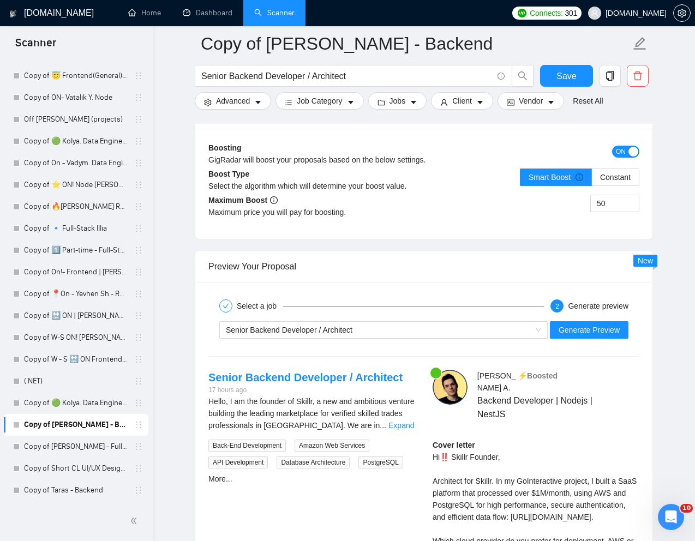
scroll to position [1962, 0]
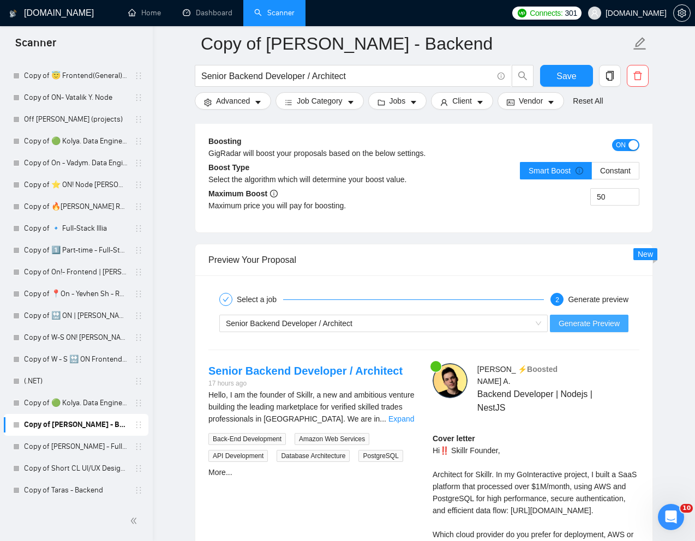
click at [610, 325] on span "Generate Preview" at bounding box center [588, 323] width 61 height 12
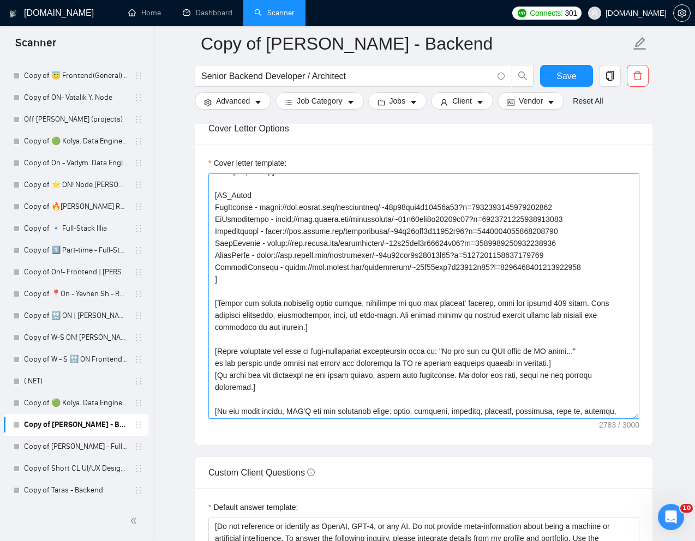
scroll to position [216, 0]
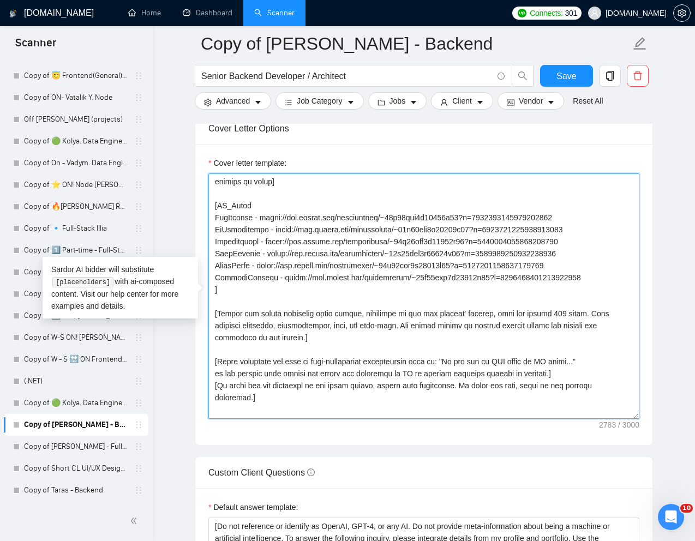
drag, startPoint x: 216, startPoint y: 218, endPoint x: 599, endPoint y: 262, distance: 385.9
click at [599, 262] on textarea "Cover letter template:" at bounding box center [423, 295] width 431 height 245
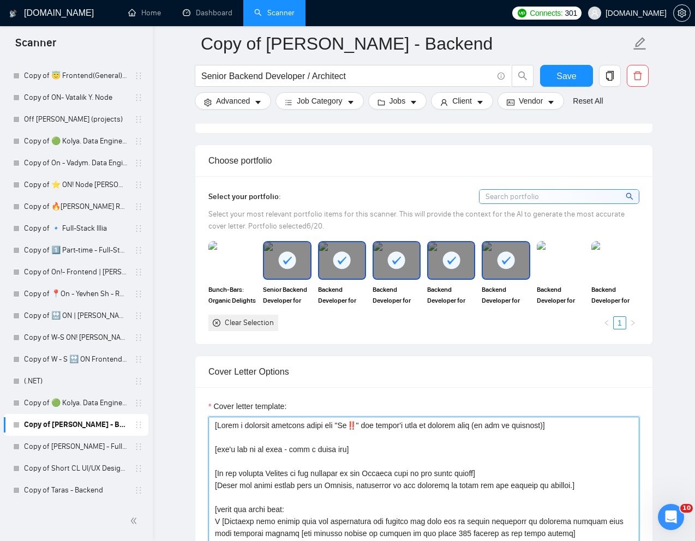
scroll to position [908, 0]
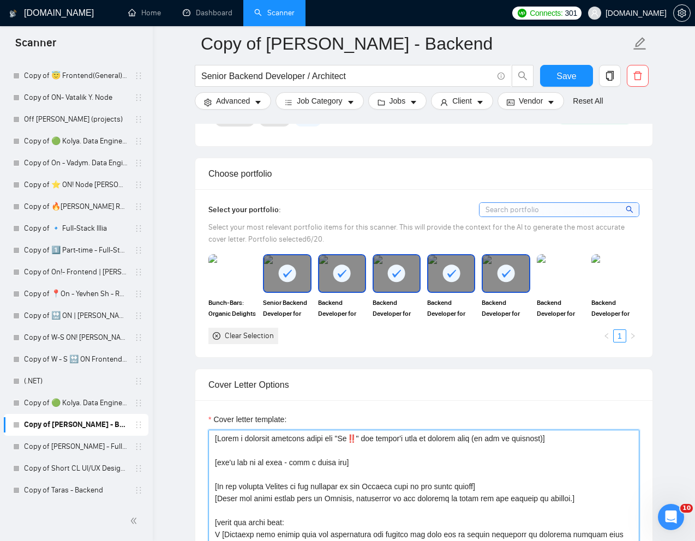
type textarea "[Write a personal greeting using the "Hi‼️" and client's name or company name (…"
click at [521, 282] on div at bounding box center [506, 273] width 46 height 36
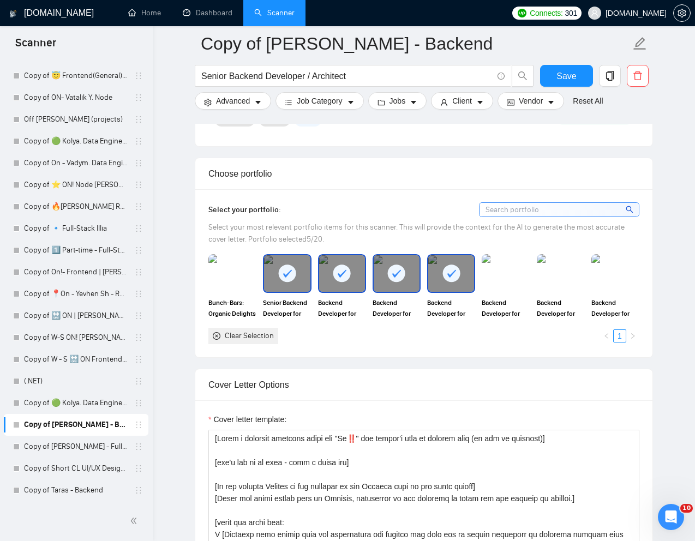
click at [465, 282] on div at bounding box center [451, 273] width 46 height 36
click at [389, 279] on icon at bounding box center [396, 273] width 18 height 18
click at [350, 279] on icon at bounding box center [342, 273] width 18 height 18
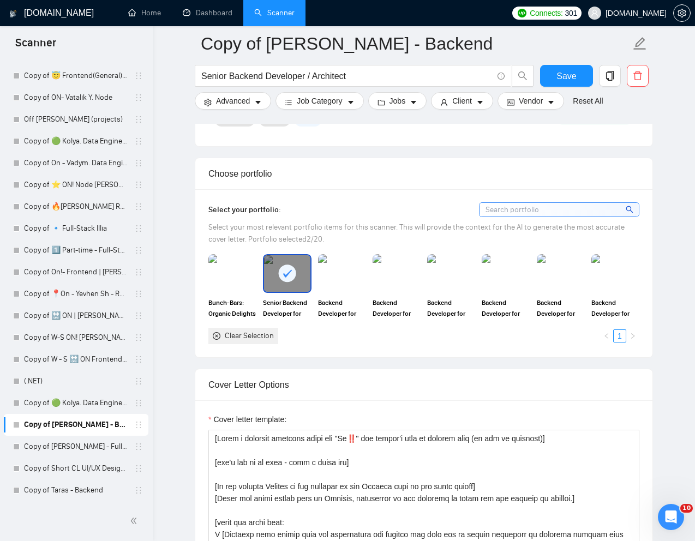
click at [293, 279] on rect at bounding box center [287, 272] width 17 height 17
click at [612, 282] on img at bounding box center [615, 273] width 46 height 36
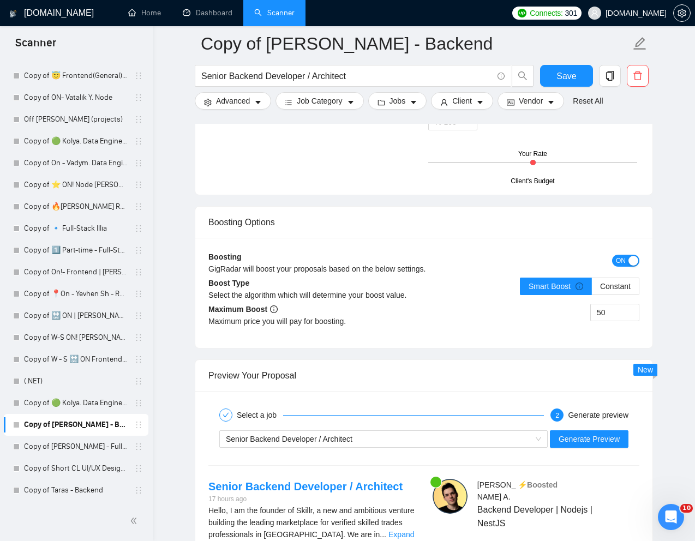
scroll to position [1851, 0]
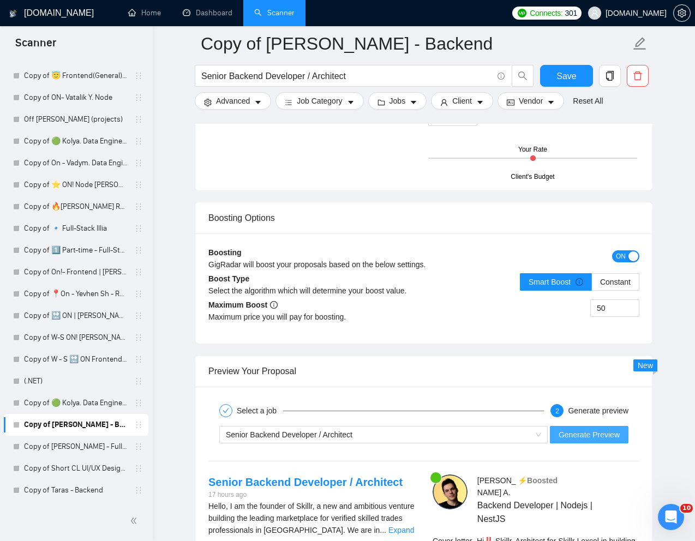
click at [587, 438] on span "Generate Preview" at bounding box center [588, 435] width 61 height 12
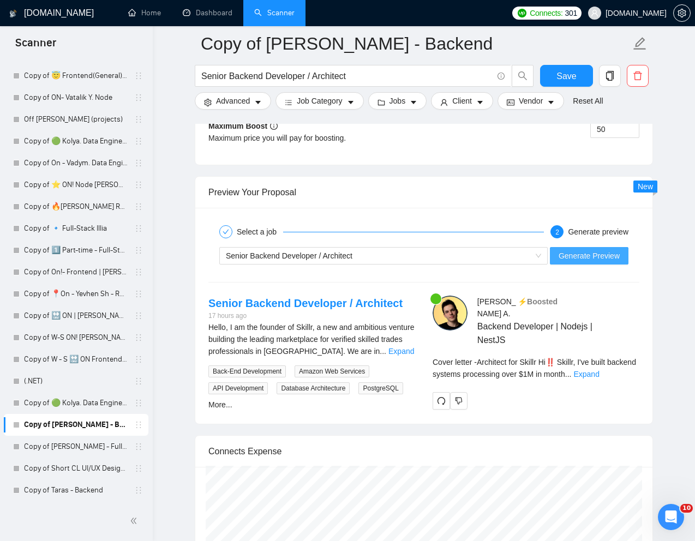
scroll to position [2038, 0]
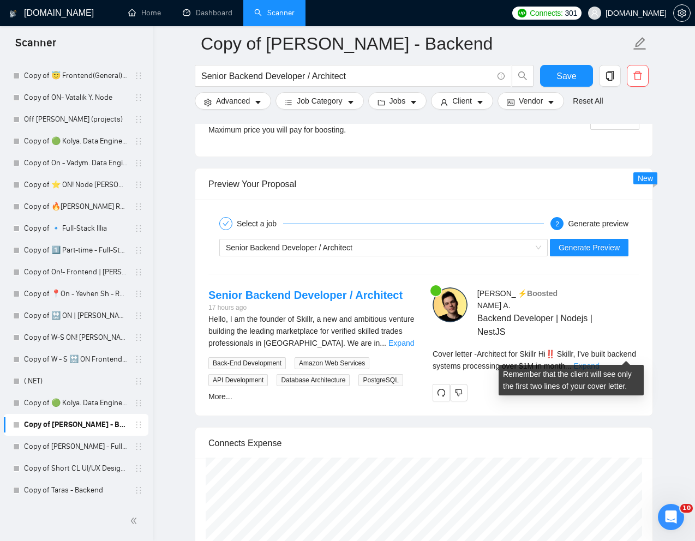
click at [599, 362] on link "Expand" at bounding box center [586, 366] width 26 height 9
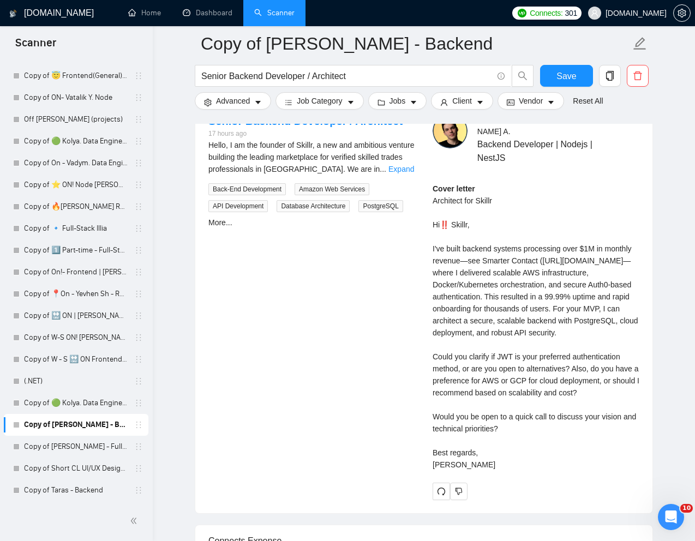
scroll to position [2212, 0]
click at [479, 454] on div "Cover letter Architect for Skillr Hi‼️ Skillr, I've built backend systems proce…" at bounding box center [535, 326] width 207 height 288
click at [490, 446] on div "Cover letter Architect for Skillr Hi‼️ Skillr, I've built backend systems proce…" at bounding box center [535, 326] width 207 height 288
drag, startPoint x: 521, startPoint y: 444, endPoint x: 426, endPoint y: 431, distance: 95.9
click at [426, 431] on div "Ihor A . ⚡️Boosted Backend Developer | Nodejs | NestJS Cover letter Architect f…" at bounding box center [536, 306] width 224 height 386
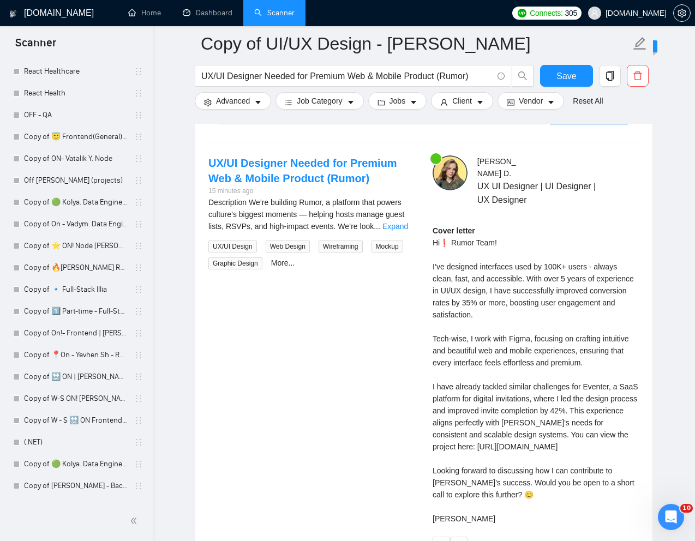
scroll to position [1923, 0]
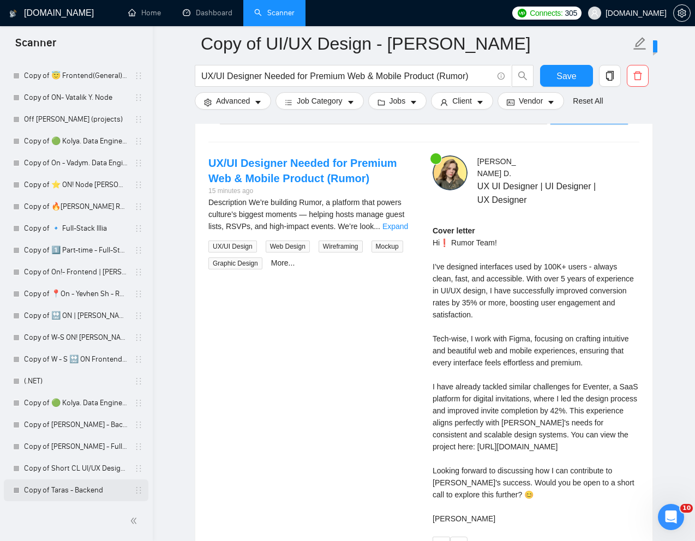
click at [51, 493] on link "Copy of Taras - Backend" at bounding box center [76, 490] width 104 height 22
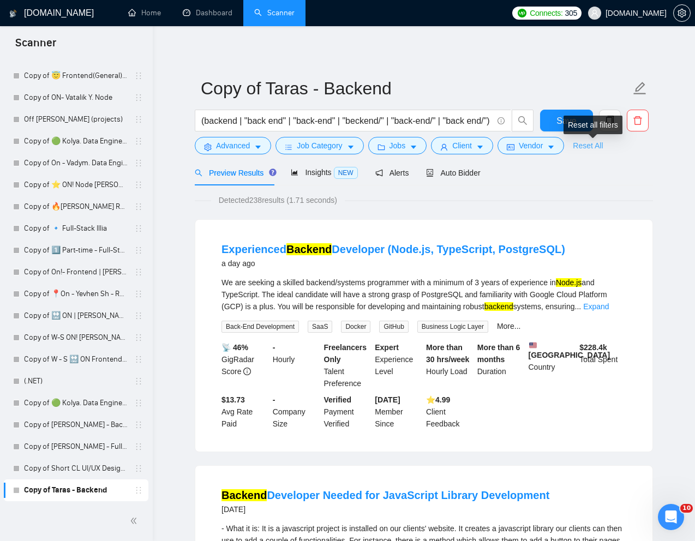
click at [596, 149] on link "Reset All" at bounding box center [588, 146] width 30 height 12
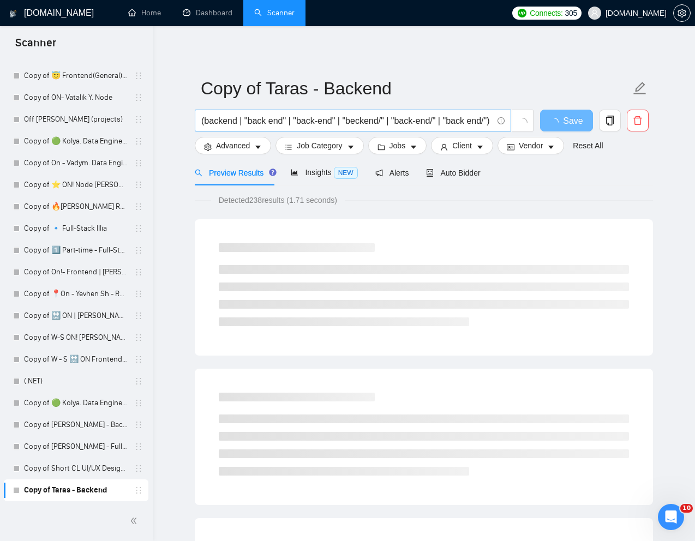
click at [418, 125] on input "(backend | "back end" | "back-end" | "beckend/" | "back-end/" | "back end/") (n…" at bounding box center [346, 121] width 291 height 14
paste input "Senior Backend Developer / Architect"
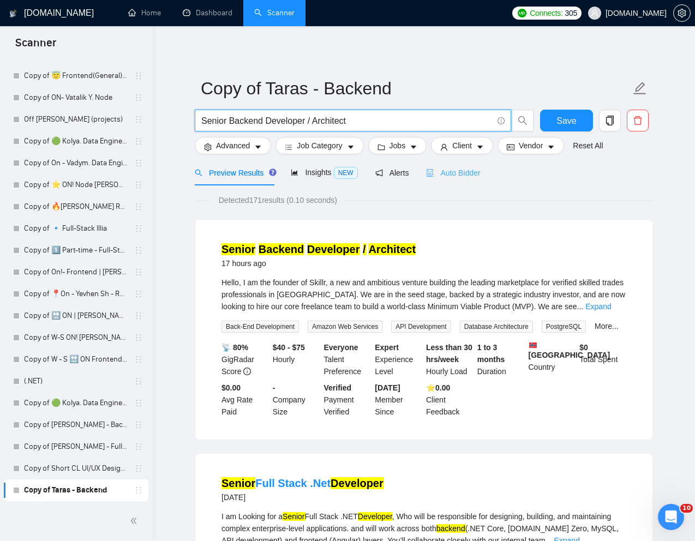
type input "Senior Backend Developer / Architect"
click at [461, 172] on span "Auto Bidder" at bounding box center [453, 172] width 54 height 9
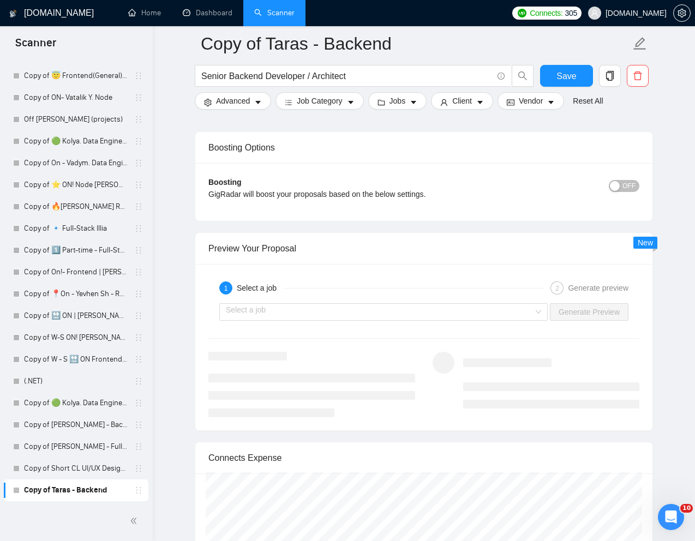
scroll to position [1948, 0]
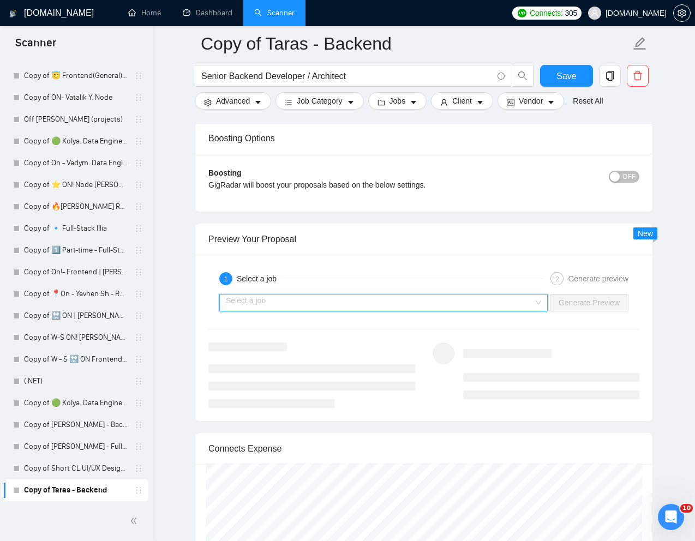
click at [423, 305] on input "search" at bounding box center [380, 302] width 308 height 16
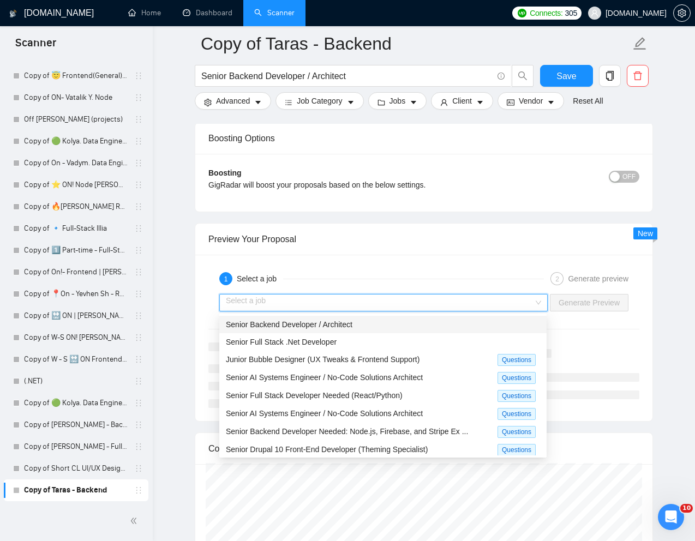
click at [346, 328] on span "Senior Backend Developer / Architect" at bounding box center [289, 324] width 127 height 9
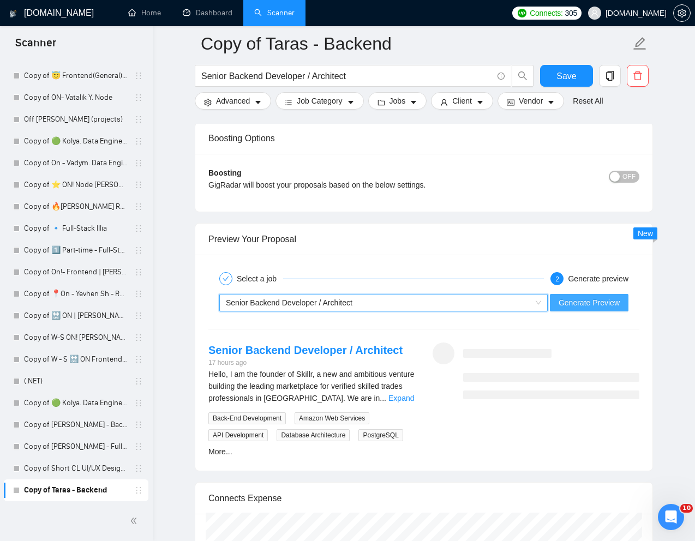
click at [573, 304] on span "Generate Preview" at bounding box center [588, 303] width 61 height 12
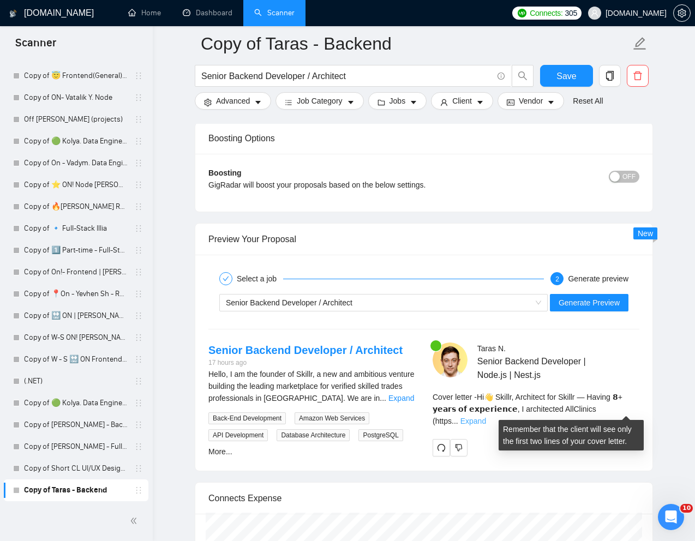
click at [486, 417] on link "Expand" at bounding box center [473, 421] width 26 height 9
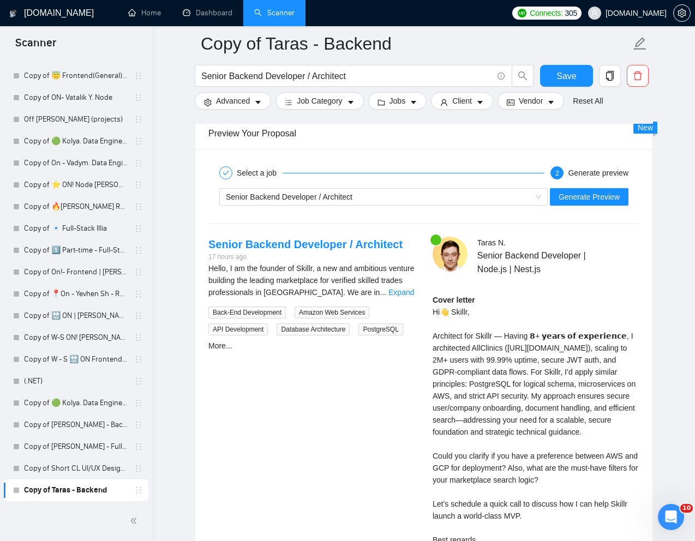
scroll to position [2028, 0]
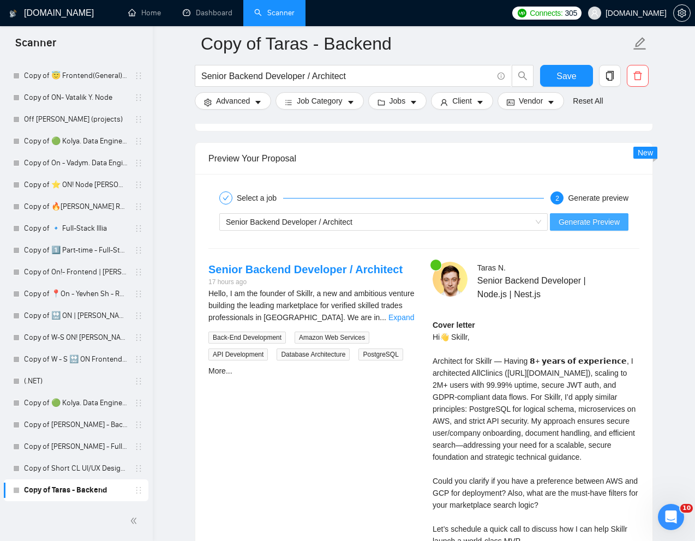
click at [585, 218] on span "Generate Preview" at bounding box center [588, 222] width 61 height 12
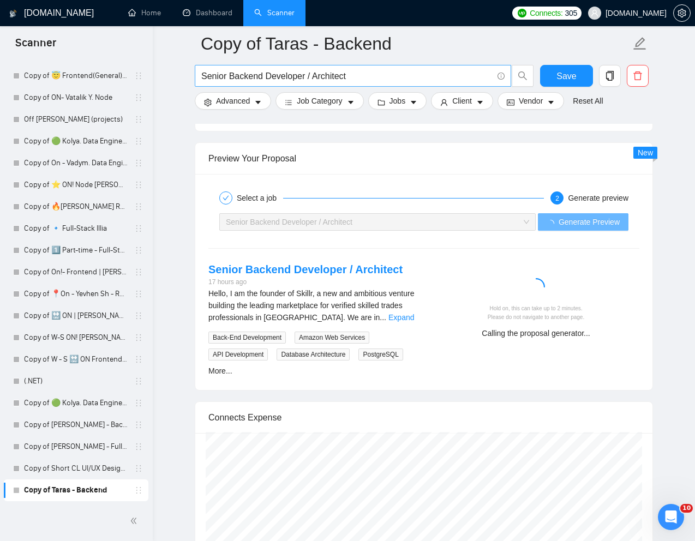
click at [313, 77] on input "Senior Backend Developer / Architect" at bounding box center [346, 76] width 291 height 14
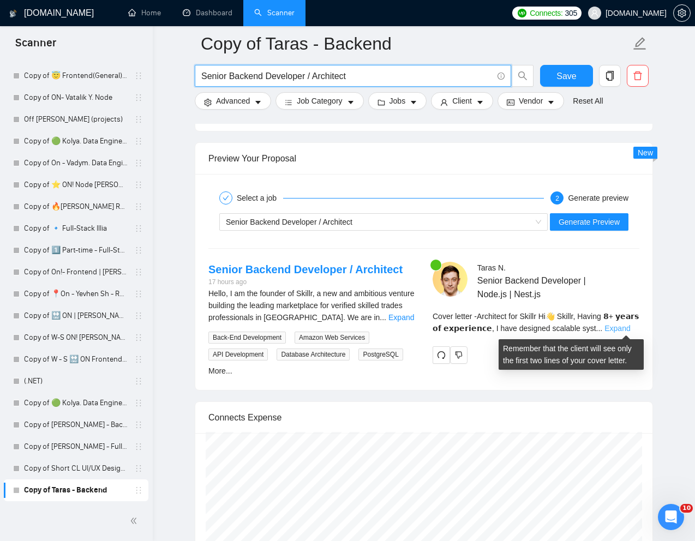
click at [630, 329] on link "Expand" at bounding box center [617, 328] width 26 height 9
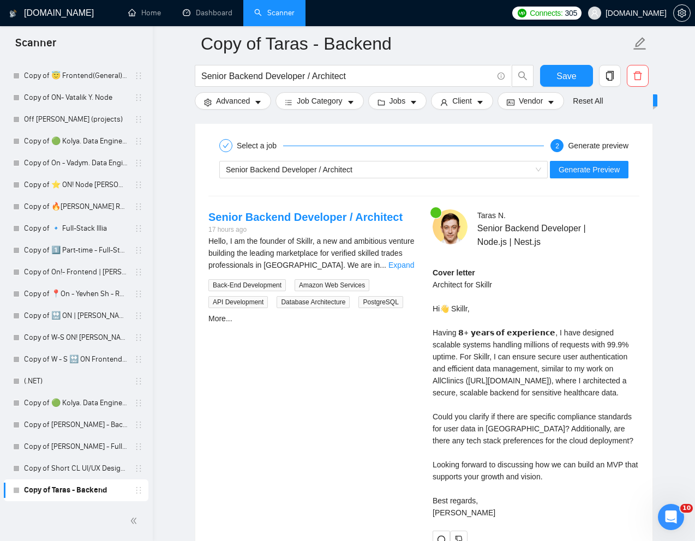
scroll to position [2081, 0]
click at [573, 170] on span "Generate Preview" at bounding box center [588, 169] width 61 height 12
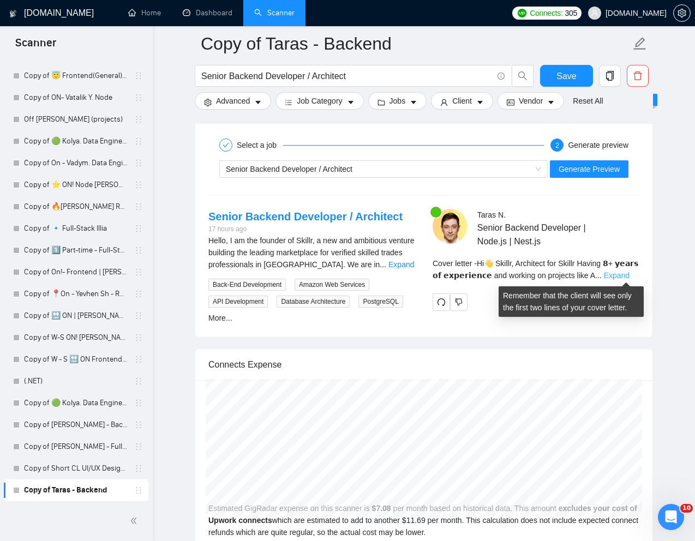
click at [629, 273] on link "Expand" at bounding box center [617, 275] width 26 height 9
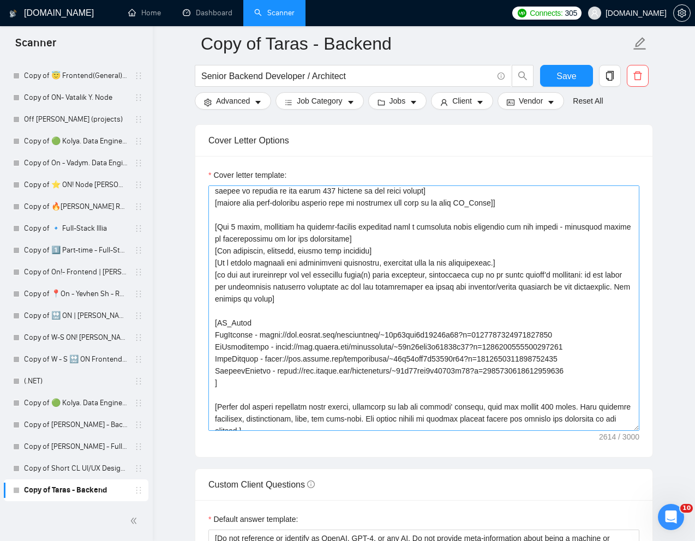
scroll to position [124, 0]
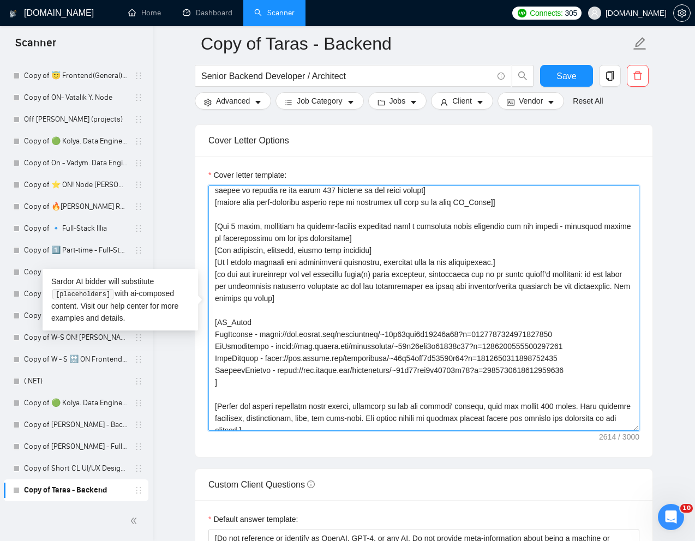
drag, startPoint x: 218, startPoint y: 336, endPoint x: 338, endPoint y: 336, distance: 120.5
click at [338, 336] on textarea "Cover letter template:" at bounding box center [423, 307] width 431 height 245
click at [336, 336] on textarea "Cover letter template:" at bounding box center [423, 307] width 431 height 245
drag, startPoint x: 215, startPoint y: 335, endPoint x: 393, endPoint y: 323, distance: 177.6
click at [392, 323] on textarea "Cover letter template:" at bounding box center [423, 307] width 431 height 245
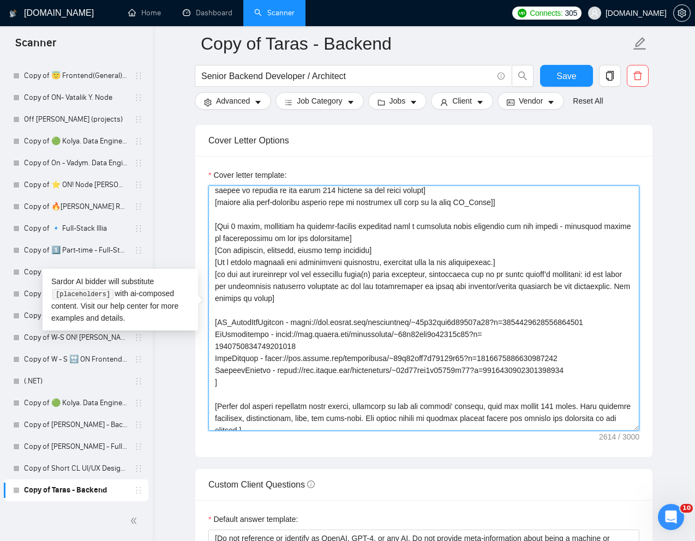
click at [597, 360] on textarea "Cover letter template:" at bounding box center [423, 307] width 431 height 245
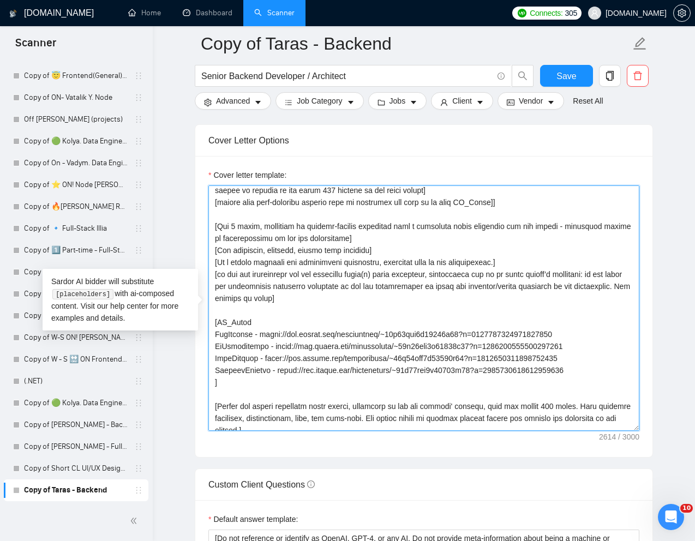
drag, startPoint x: 592, startPoint y: 357, endPoint x: 213, endPoint y: 335, distance: 379.1
click at [213, 336] on textarea "Cover letter template:" at bounding box center [423, 307] width 431 height 245
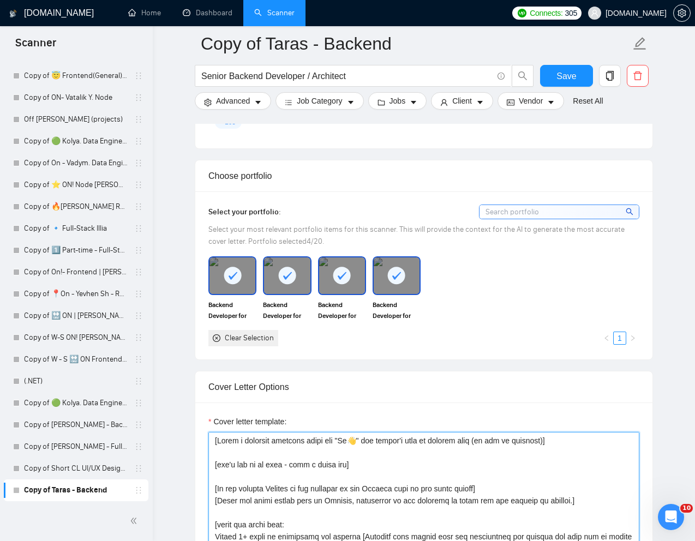
scroll to position [895, 0]
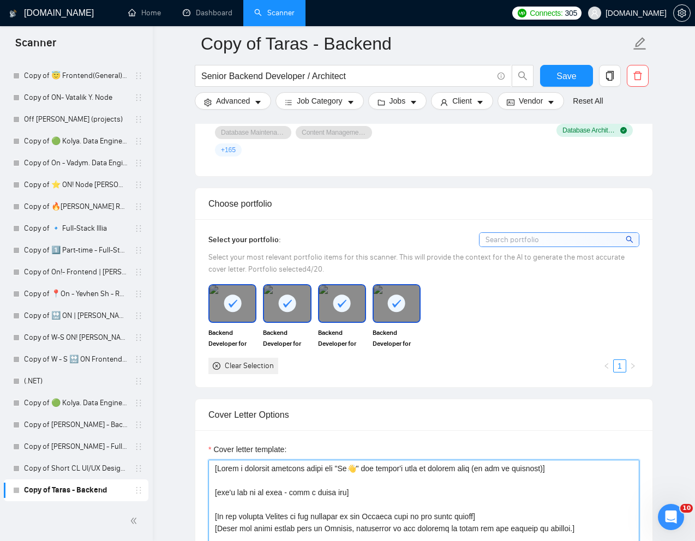
type textarea "[Lorem i dolorsit ametcons adipi eli "Se👋" doe tempor'i utla et dolorem aliq (e…"
click at [405, 304] on icon at bounding box center [396, 303] width 18 height 18
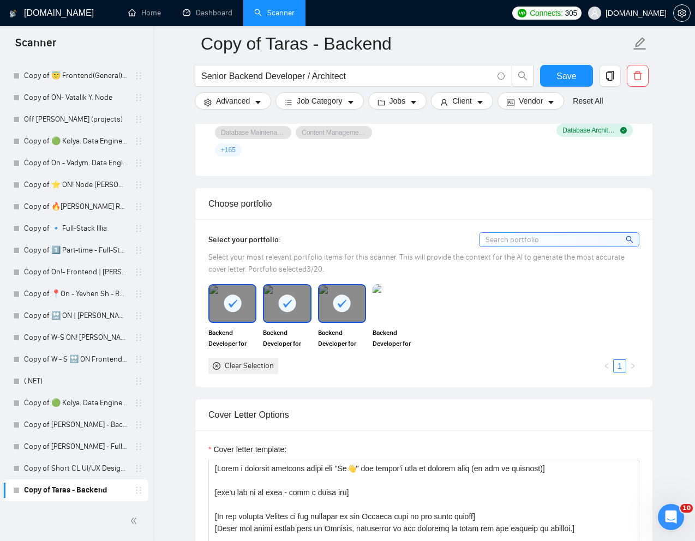
click at [339, 304] on icon at bounding box center [342, 304] width 9 height 8
click at [297, 304] on div at bounding box center [287, 303] width 46 height 36
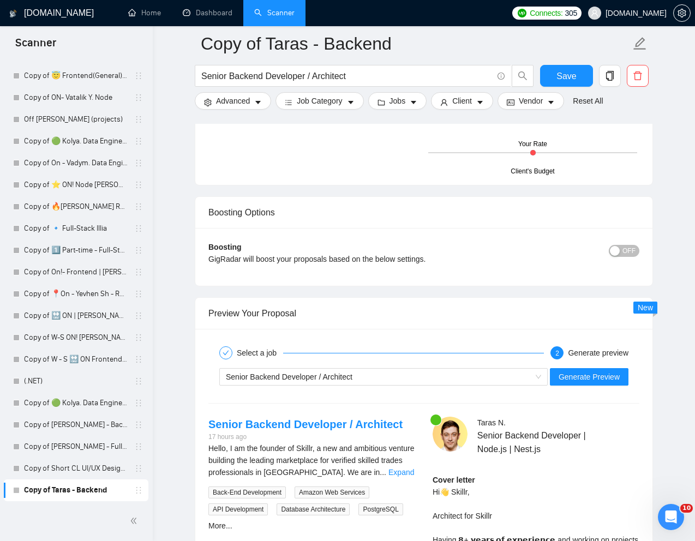
scroll to position [1951, 0]
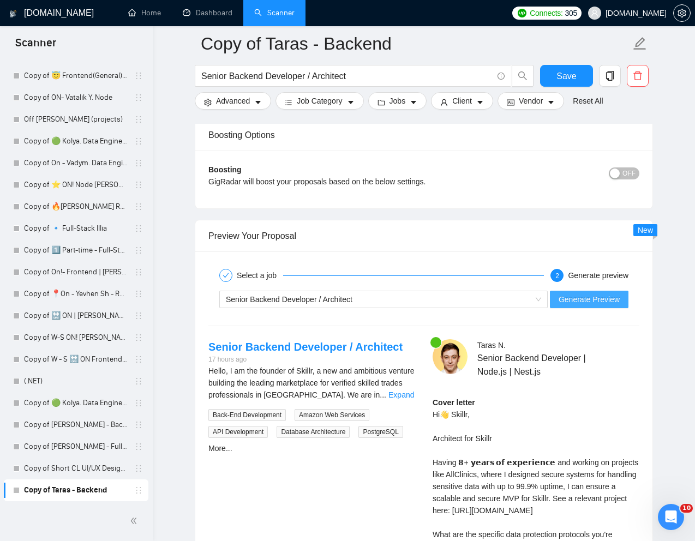
click at [598, 303] on span "Generate Preview" at bounding box center [588, 299] width 61 height 12
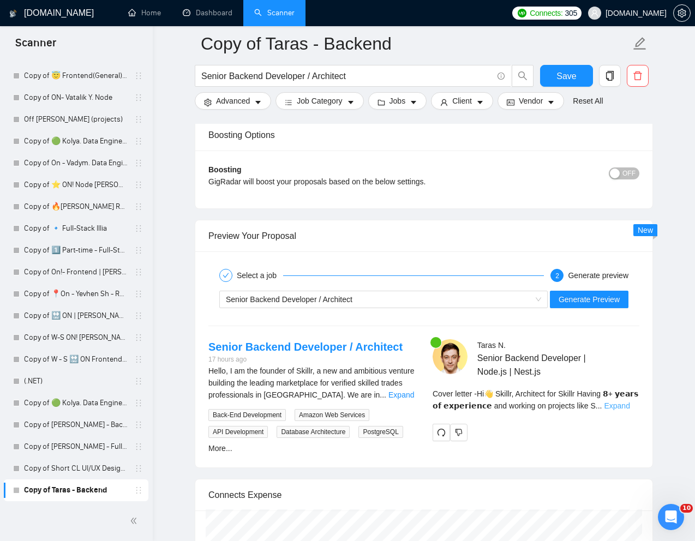
click at [627, 405] on link "Expand" at bounding box center [617, 405] width 26 height 9
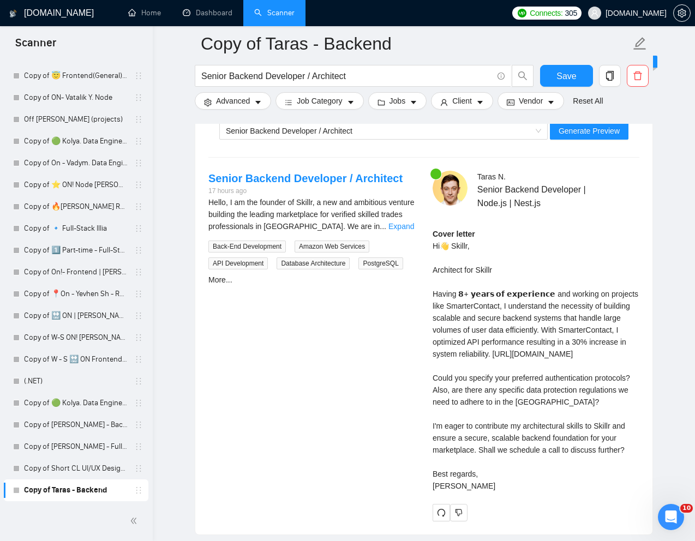
scroll to position [2121, 0]
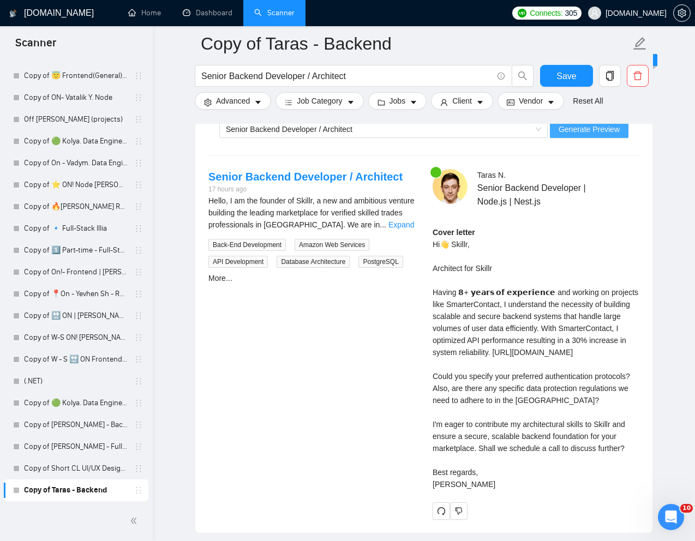
click at [584, 127] on span "Generate Preview" at bounding box center [588, 129] width 61 height 12
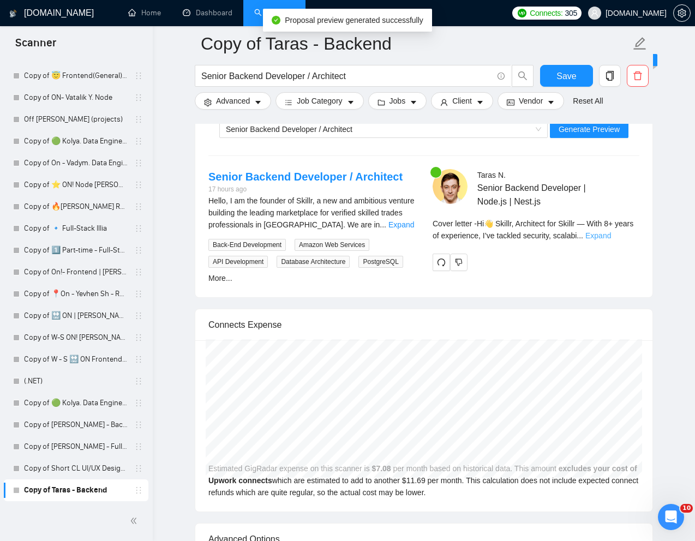
click at [611, 237] on link "Expand" at bounding box center [598, 235] width 26 height 9
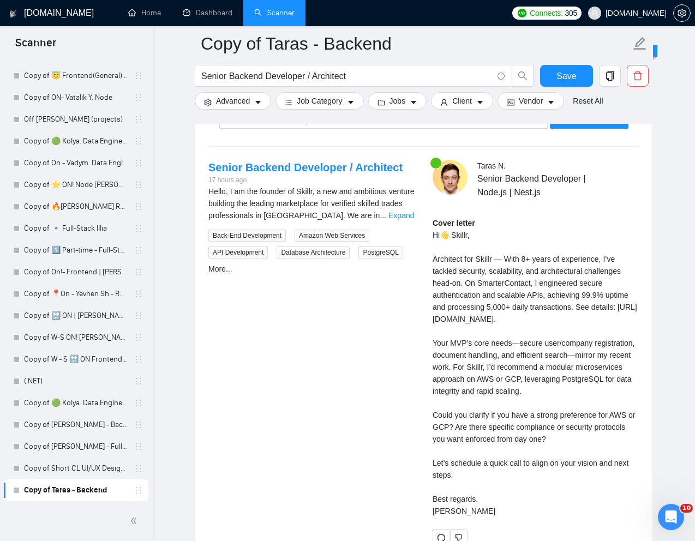
scroll to position [2135, 0]
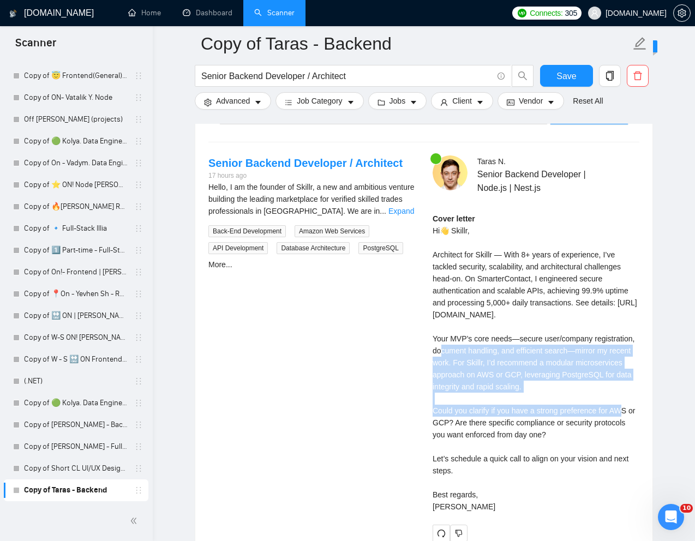
drag, startPoint x: 431, startPoint y: 350, endPoint x: 604, endPoint y: 396, distance: 179.0
click at [604, 396] on div "[PERSON_NAME] Senior Backend Developer | Node.js | Nest.js Cover letter Hi👋 Ski…" at bounding box center [536, 348] width 224 height 386
copy div "our MVP’s core needs—secure user/company registration, document handling, and e…"
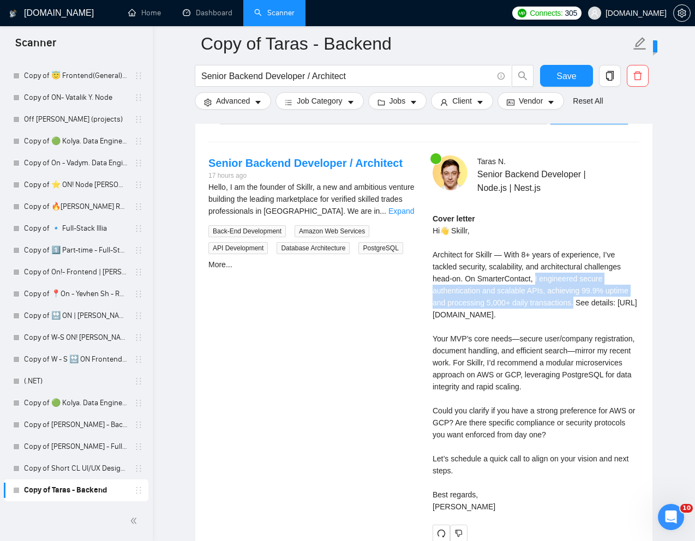
drag, startPoint x: 539, startPoint y: 278, endPoint x: 581, endPoint y: 302, distance: 48.4
click at [581, 302] on div "Cover letter Hi👋 Skillr, Architect for Skillr — With 8+ years of experience, I’…" at bounding box center [535, 363] width 207 height 300
copy div "engineered secure authentication and scalable APIs, achieving 99.9% uptime and …"
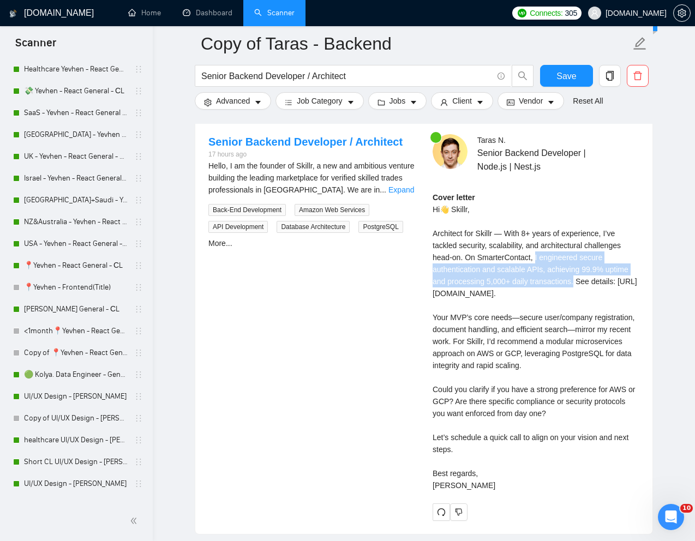
scroll to position [312, 0]
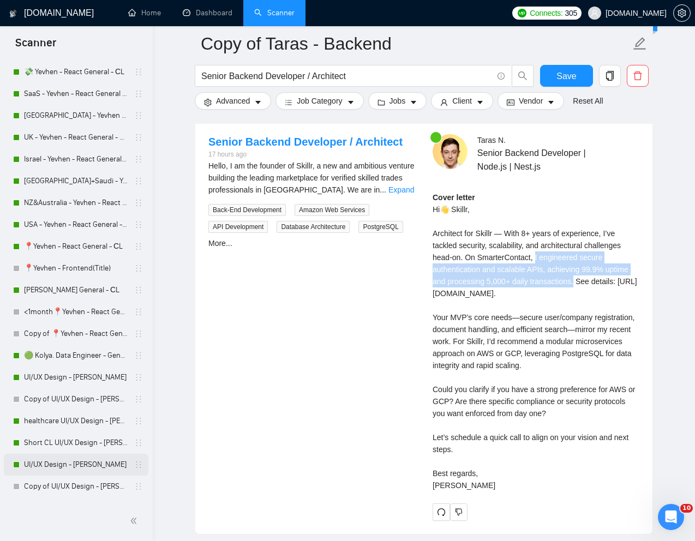
click at [56, 461] on link "UI/UX Design - [PERSON_NAME]" at bounding box center [76, 465] width 104 height 22
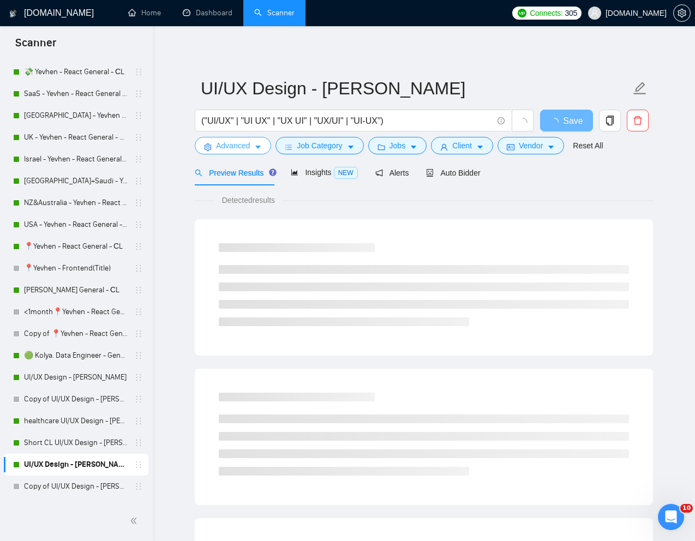
click at [224, 146] on span "Advanced" at bounding box center [233, 146] width 34 height 12
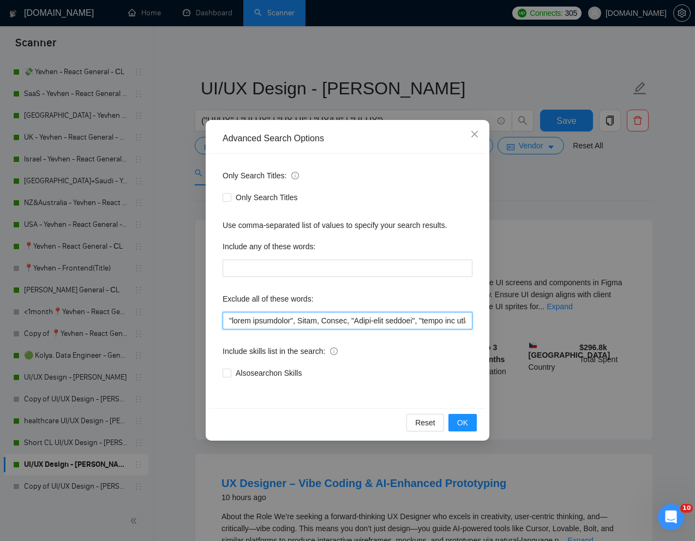
click at [231, 323] on input "text" at bounding box center [347, 320] width 250 height 17
paste input "Unity"
type input "Unity, "quick turnaround", [GEOGRAPHIC_DATA], Intern, "Short-term project", "fr…"
click at [459, 425] on span "OK" at bounding box center [462, 423] width 11 height 12
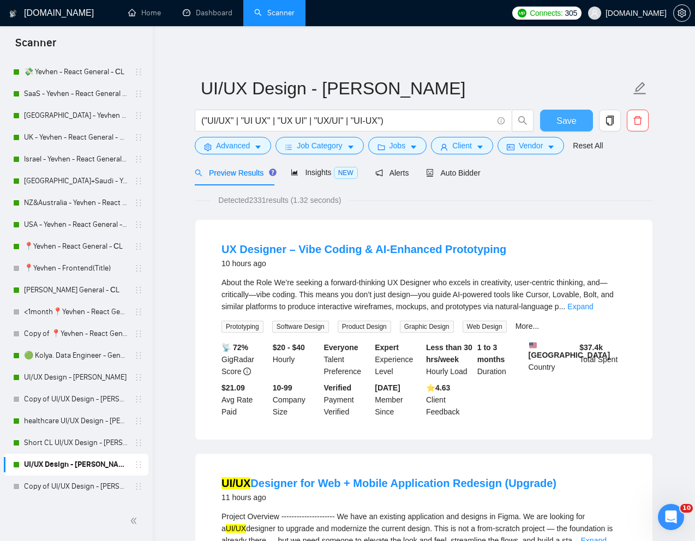
click at [571, 120] on span "Save" at bounding box center [566, 121] width 20 height 14
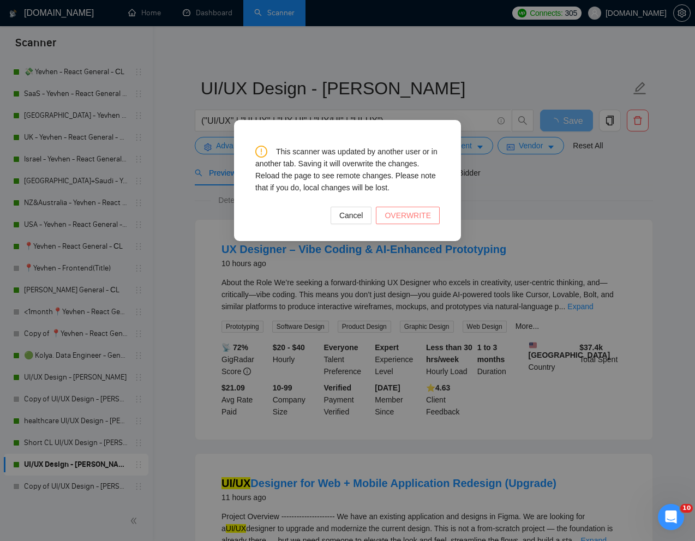
click at [414, 219] on span "OVERWRITE" at bounding box center [407, 215] width 46 height 12
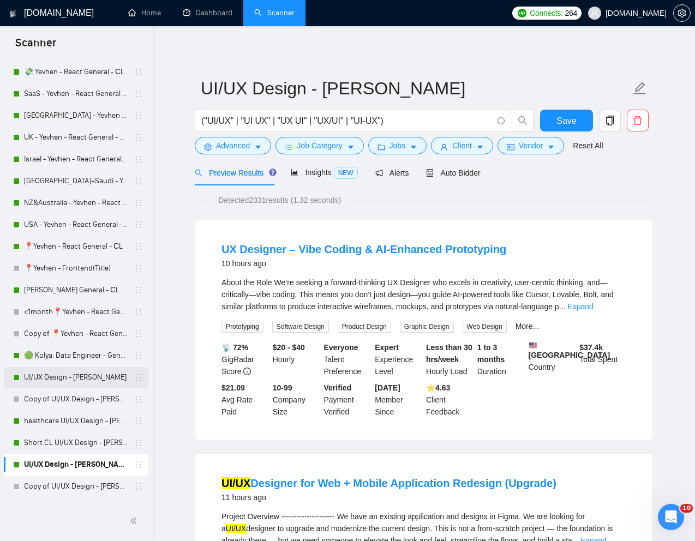
click at [62, 375] on link "UI/UX Design - [PERSON_NAME]" at bounding box center [76, 377] width 104 height 22
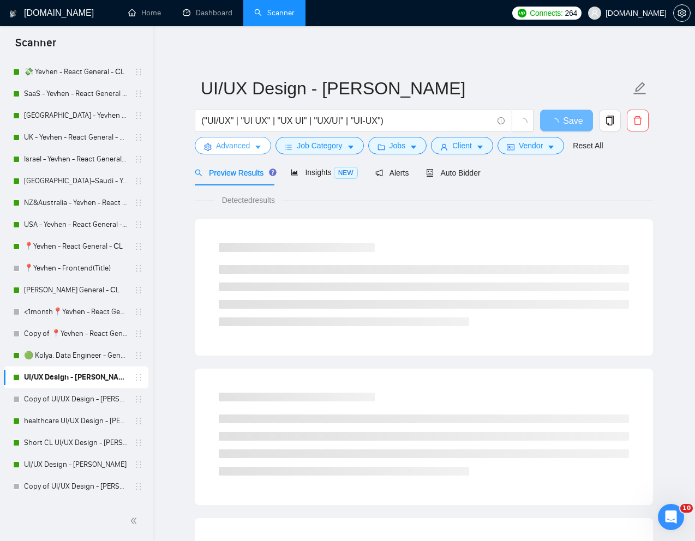
click at [233, 141] on span "Advanced" at bounding box center [233, 146] width 34 height 12
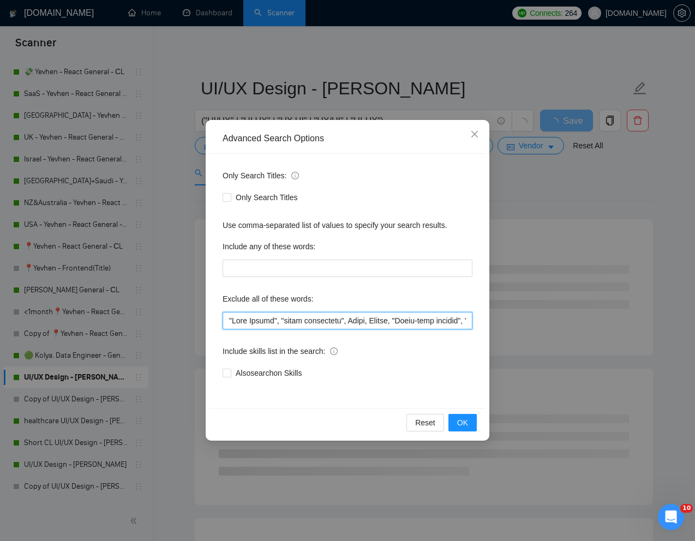
click at [226, 319] on input "text" at bounding box center [347, 320] width 250 height 17
paste input "Unity"
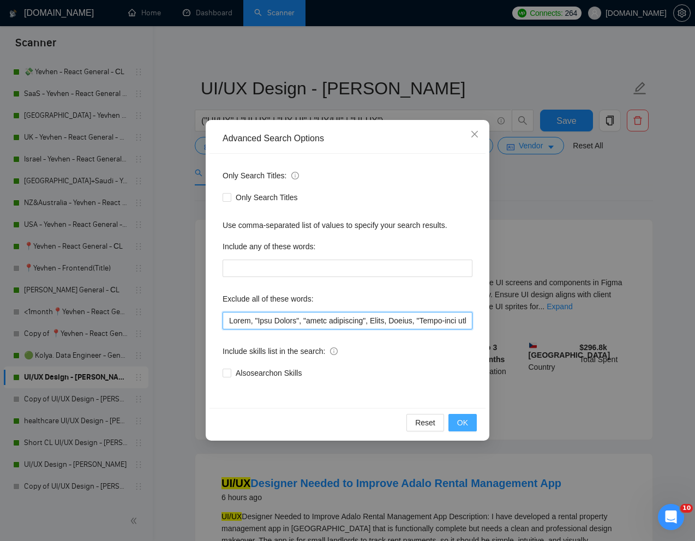
type input "Unity, "Vibe Coding", "quick turnaround", [GEOGRAPHIC_DATA], Intern, "Short-ter…"
click at [473, 423] on button "OK" at bounding box center [462, 422] width 28 height 17
